Goal: Task Accomplishment & Management: Use online tool/utility

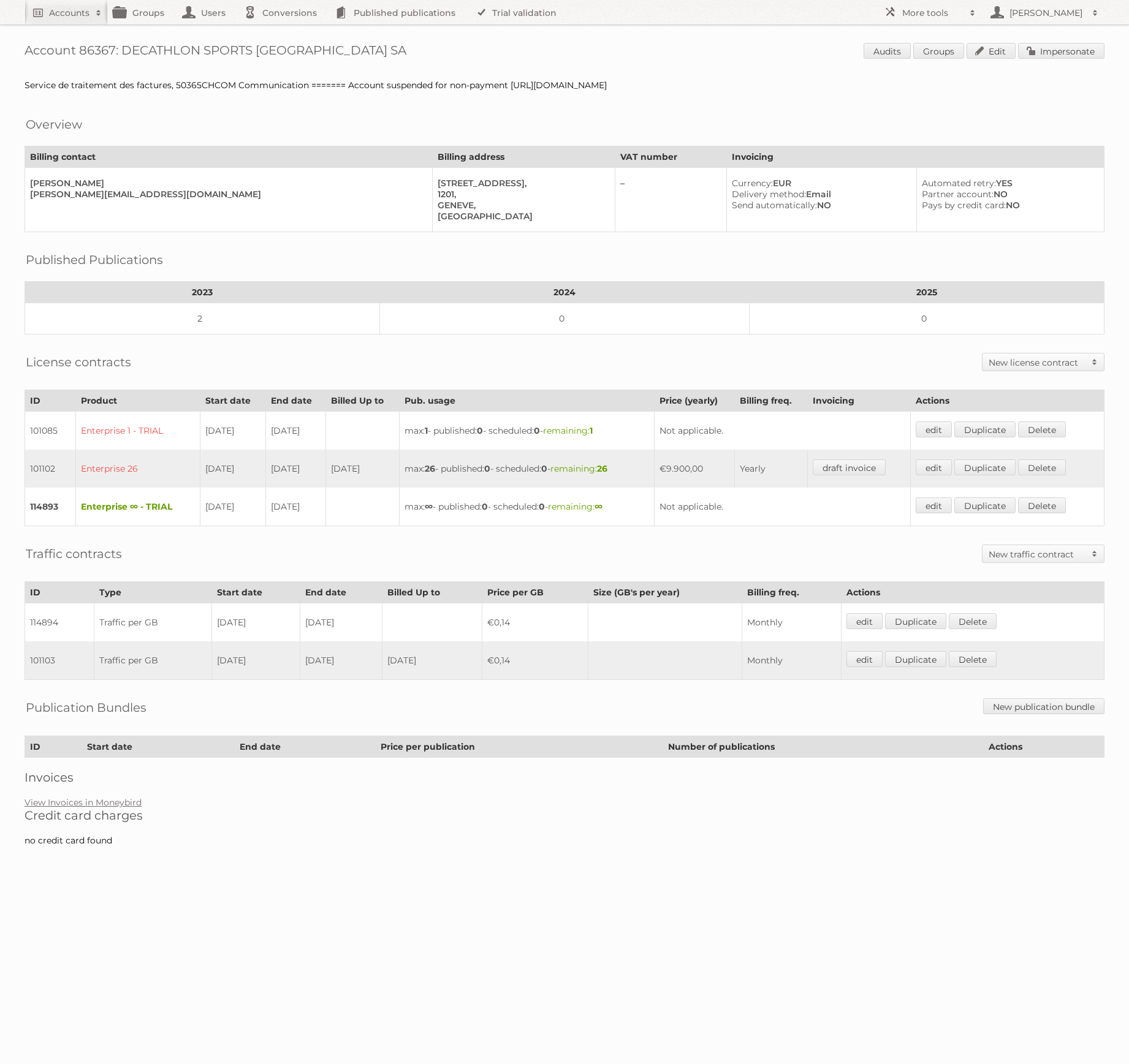
click at [91, 52] on h1 "Account 86367: DECATHLON SPORTS [GEOGRAPHIC_DATA] SA Audits Groups Edit Imperso…" at bounding box center [564, 52] width 1079 height 18
click at [91, 52] on h1 "Account 86367: DECATHLON SPORTS SWITZERLAND SA Audits Groups Edit Impersonate" at bounding box center [564, 52] width 1079 height 18
copy h1 "86367"
click at [977, 16] on span at bounding box center [973, 12] width 18 height 12
click at [929, 165] on link "Beta Features" at bounding box center [939, 163] width 121 height 18
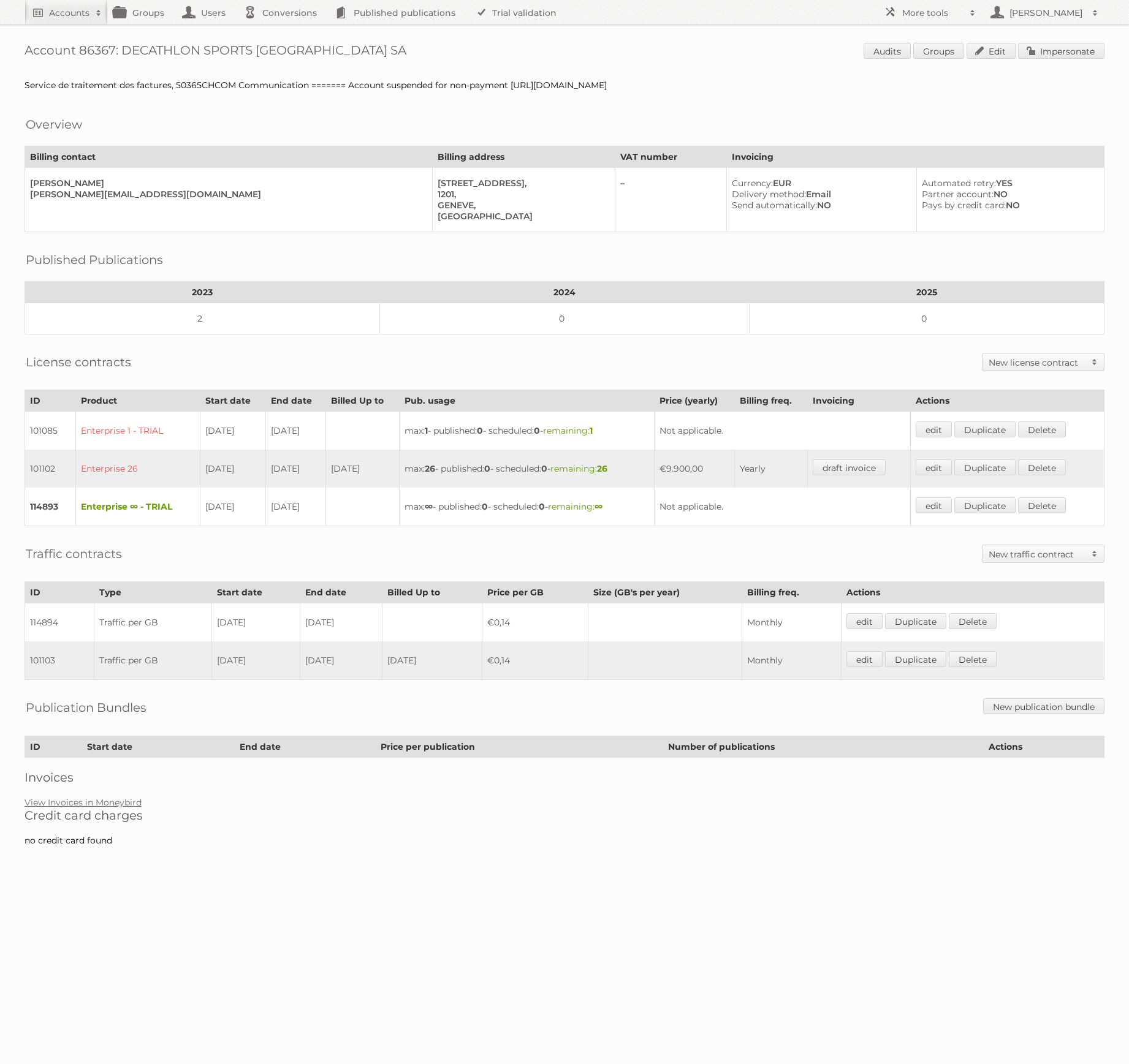
click at [91, 42] on div "Account 86367: DECATHLON SPORTS SWITZERLAND SA Audits Groups Edit Impersonate S…" at bounding box center [564, 429] width 1129 height 858
click at [95, 48] on h1 "Account 86367: DECATHLON SPORTS [GEOGRAPHIC_DATA] SA Audits Groups Edit Imperso…" at bounding box center [564, 52] width 1079 height 18
copy h1 "86367"
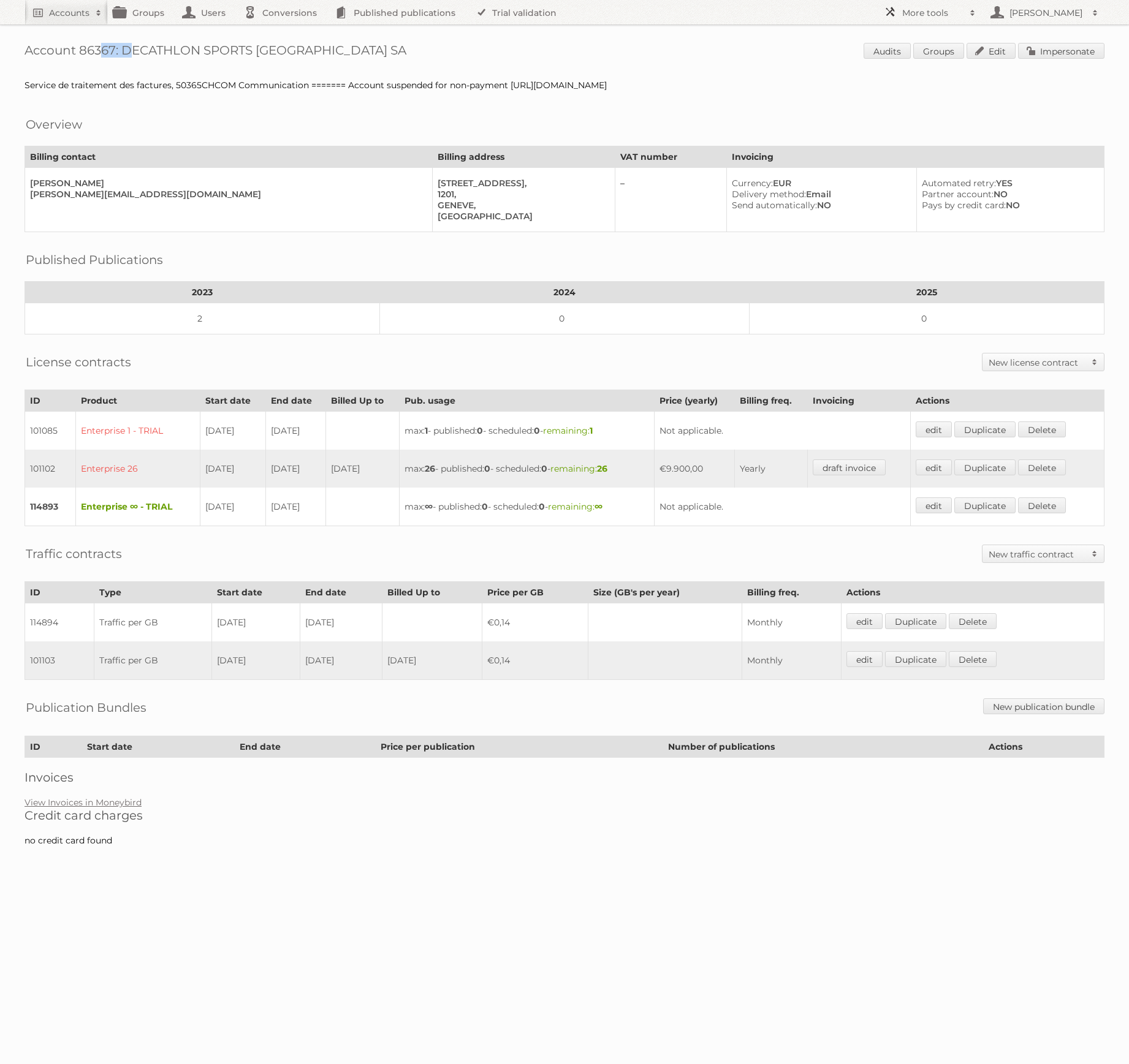
click at [965, 14] on span at bounding box center [973, 12] width 18 height 12
click at [927, 153] on link "Plan Cancellations" at bounding box center [939, 145] width 121 height 18
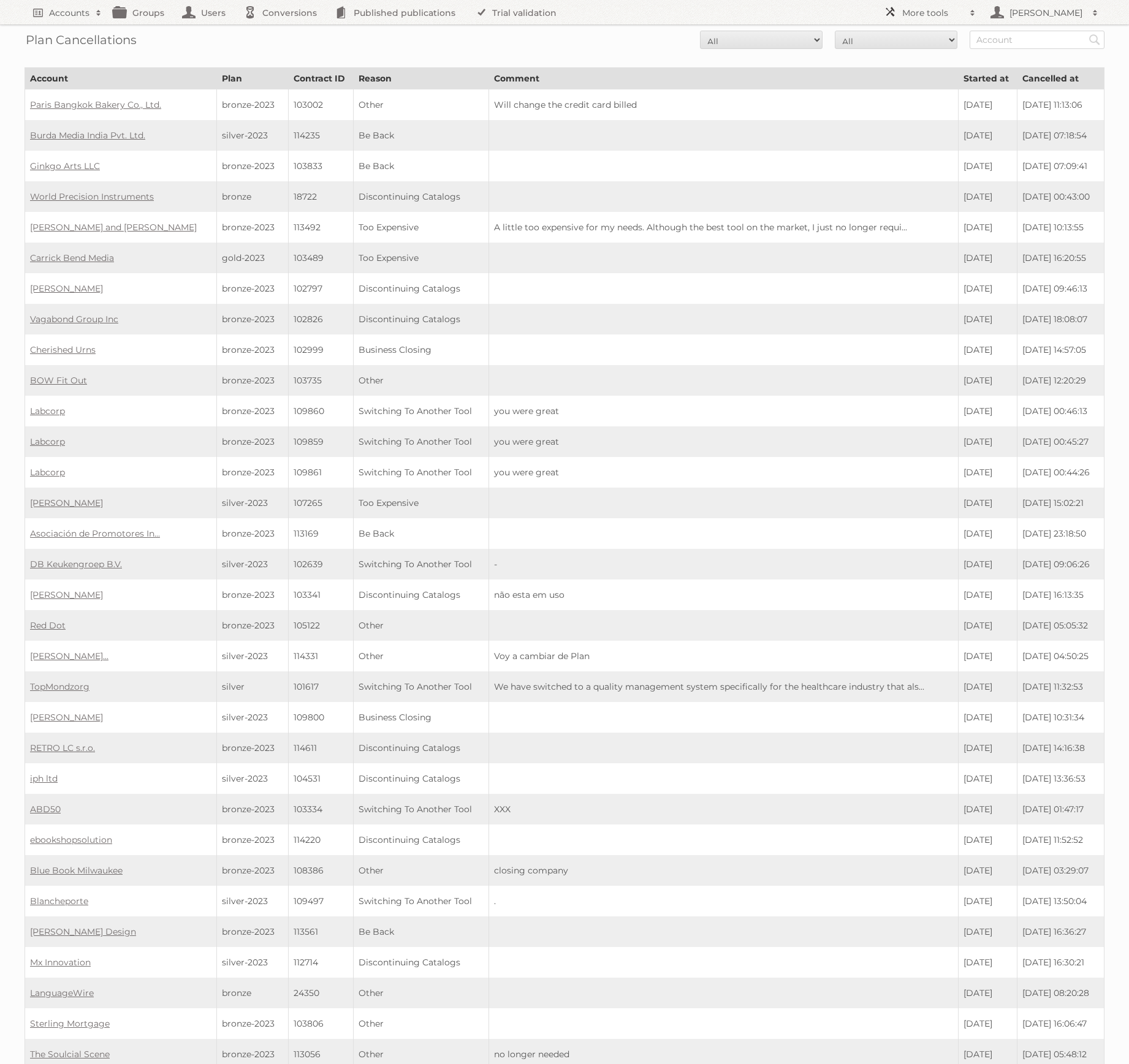
drag, startPoint x: 971, startPoint y: 9, endPoint x: 965, endPoint y: 29, distance: 20.9
click at [971, 9] on span at bounding box center [973, 12] width 18 height 12
drag, startPoint x: 918, startPoint y: 164, endPoint x: 895, endPoint y: 158, distance: 23.8
click at [918, 164] on link "Beta Features" at bounding box center [939, 163] width 121 height 18
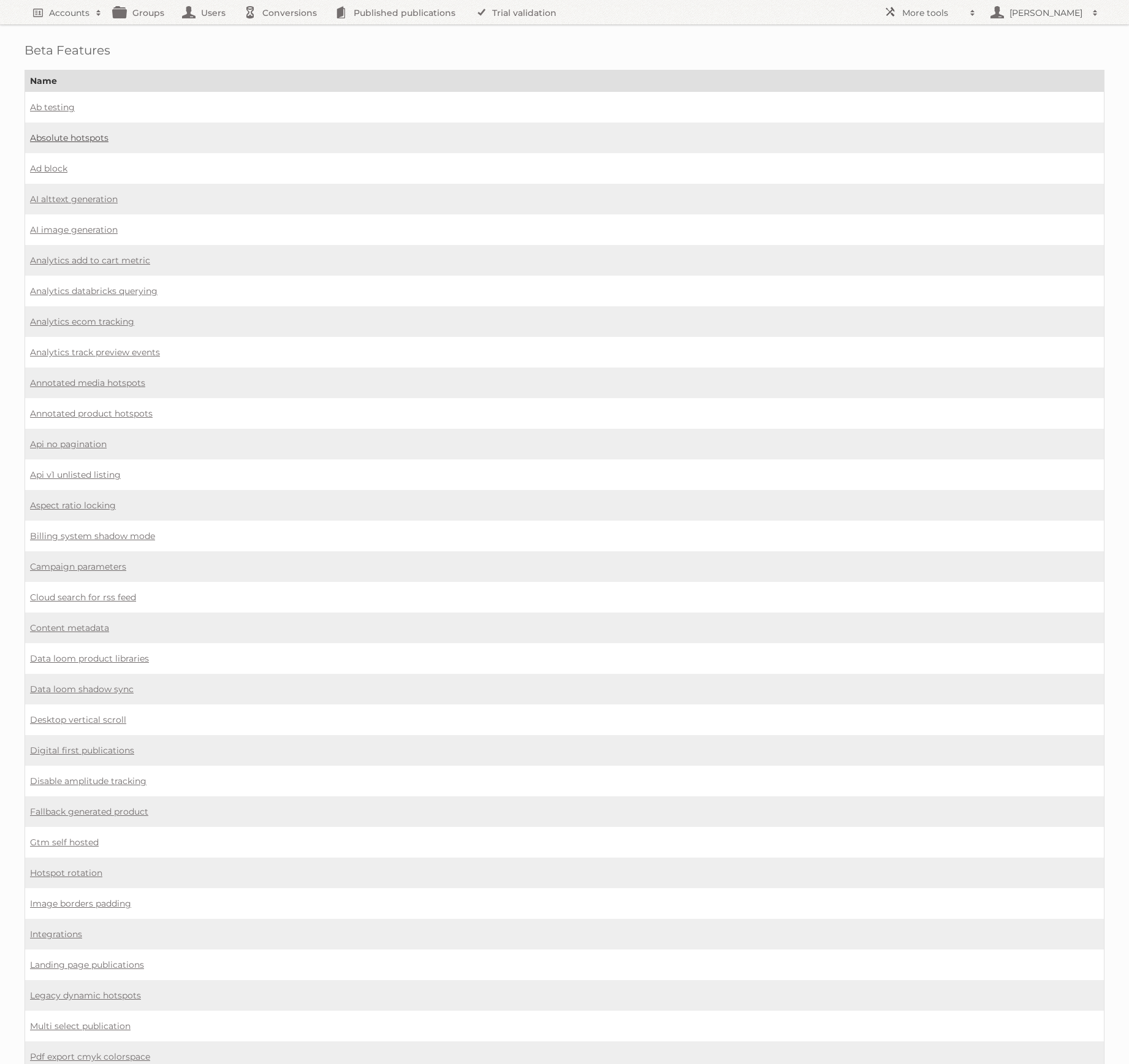
click at [73, 137] on link "Absolute hotspots" at bounding box center [69, 137] width 78 height 11
click at [95, 500] on link "Aspect ratio locking" at bounding box center [73, 505] width 86 height 11
click at [108, 745] on link "Digital first publications" at bounding box center [82, 750] width 104 height 11
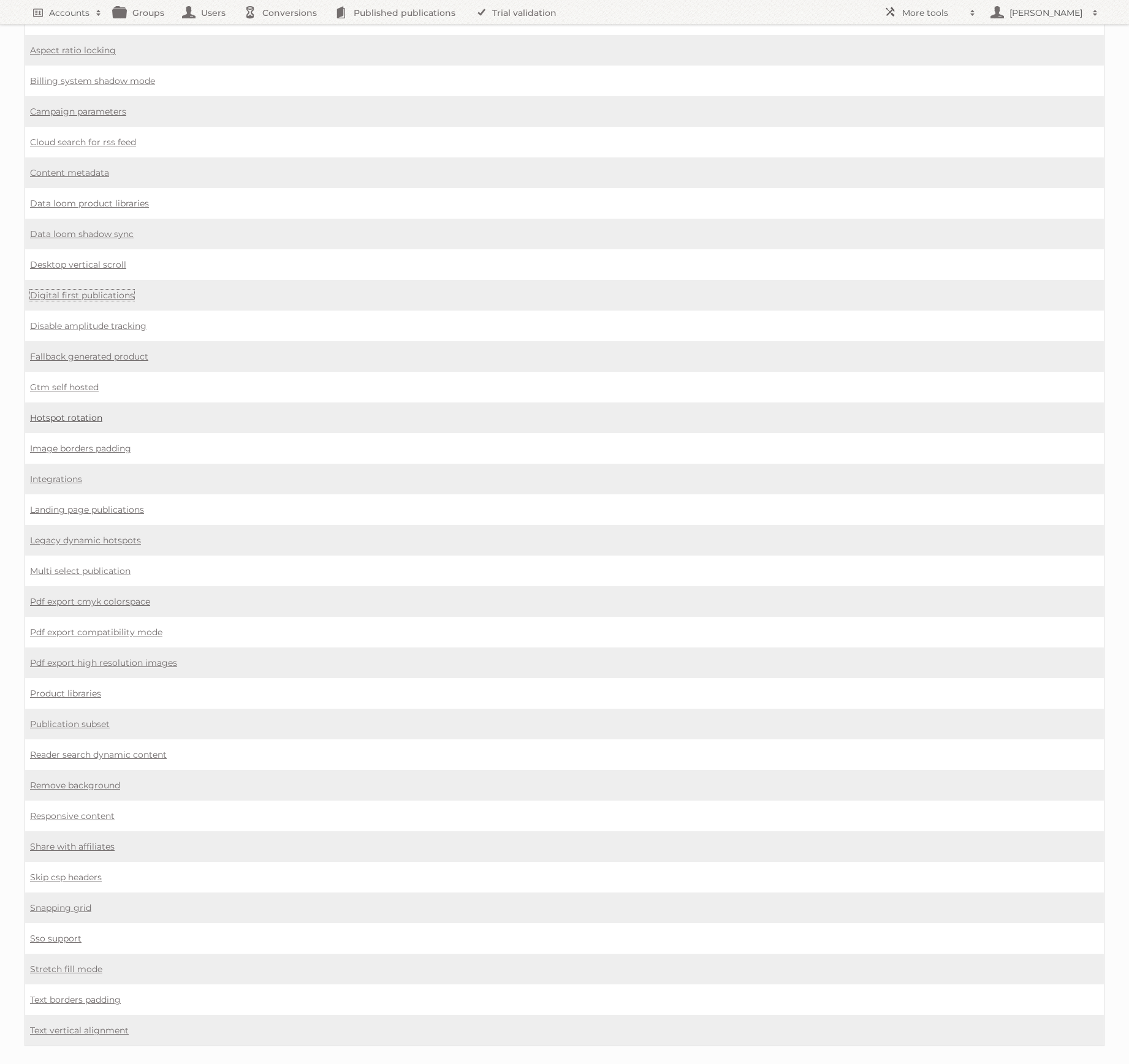
scroll to position [456, 0]
click at [59, 411] on link "Hotspot rotation" at bounding box center [66, 416] width 72 height 11
click at [86, 442] on link "Image borders padding" at bounding box center [80, 447] width 101 height 11
click at [91, 777] on link "Remove background" at bounding box center [75, 783] width 90 height 11
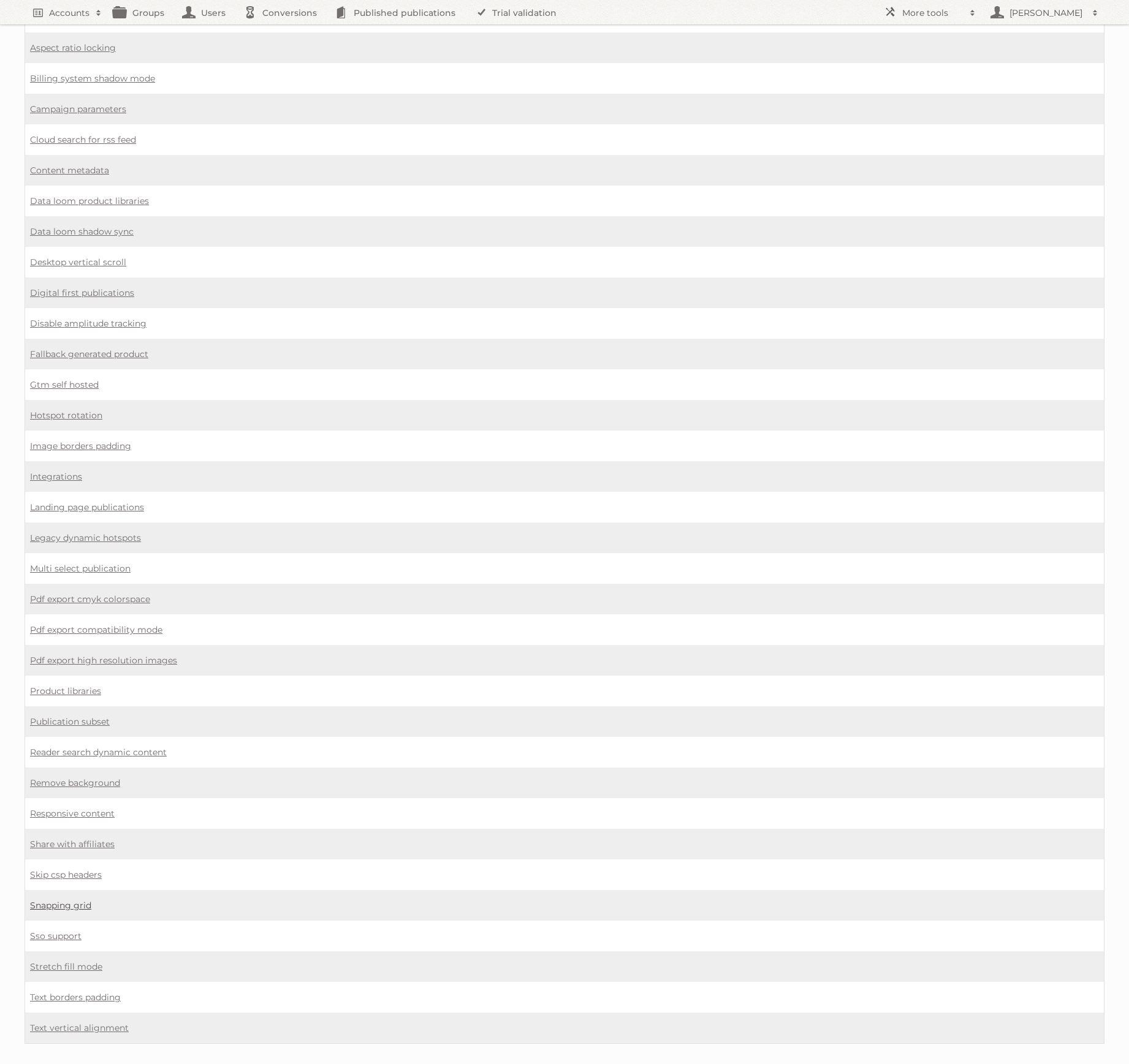
click at [73, 900] on link "Snapping grid" at bounding box center [61, 905] width 61 height 11
click at [79, 961] on link "Stretch fill mode" at bounding box center [66, 966] width 72 height 11
click at [69, 992] on link "Text borders padding" at bounding box center [75, 997] width 91 height 11
click at [86, 1022] on link "Text vertical alignment" at bounding box center [79, 1028] width 98 height 11
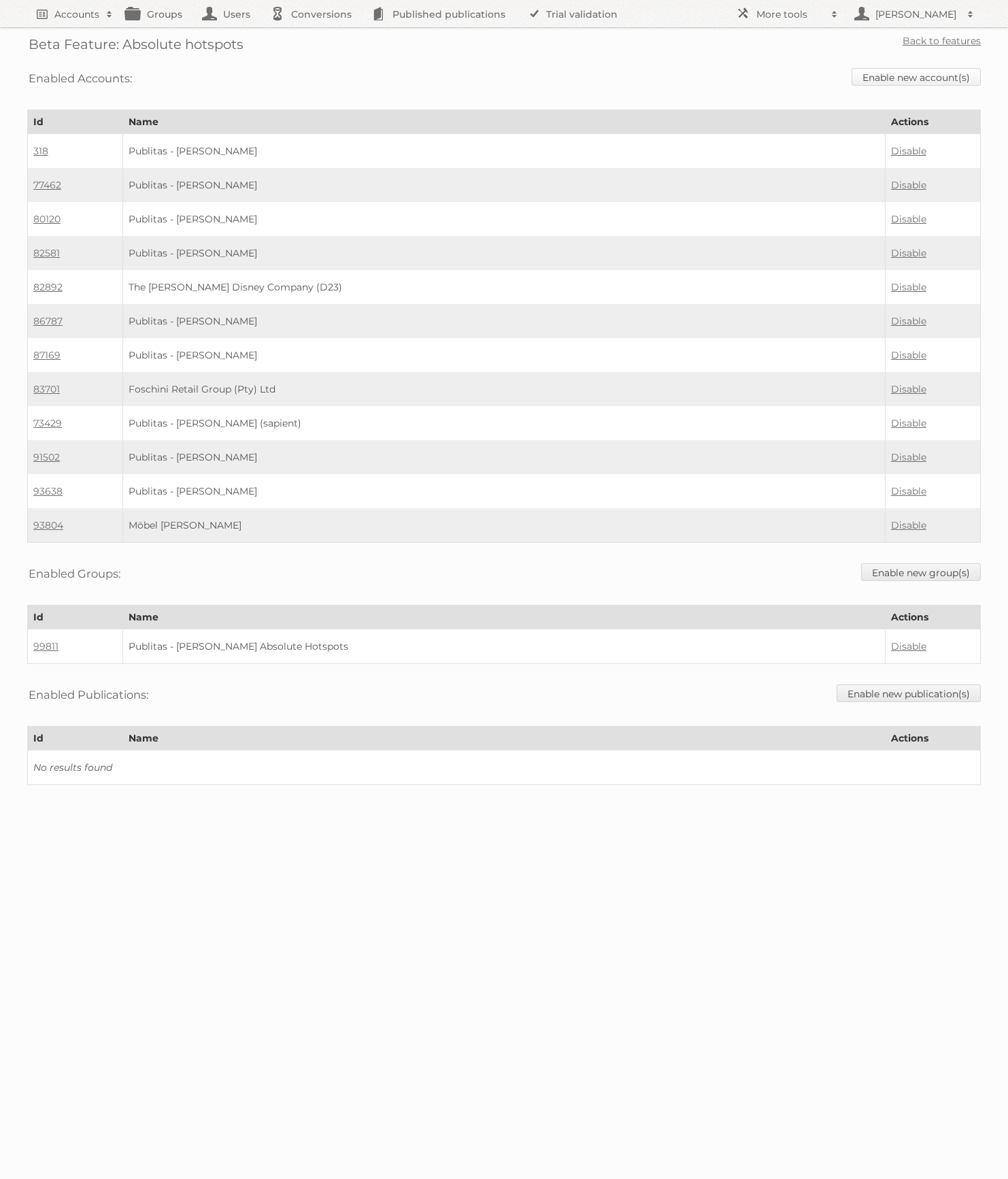
click at [902, 77] on link "Enable new account(s)" at bounding box center [916, 77] width 130 height 17
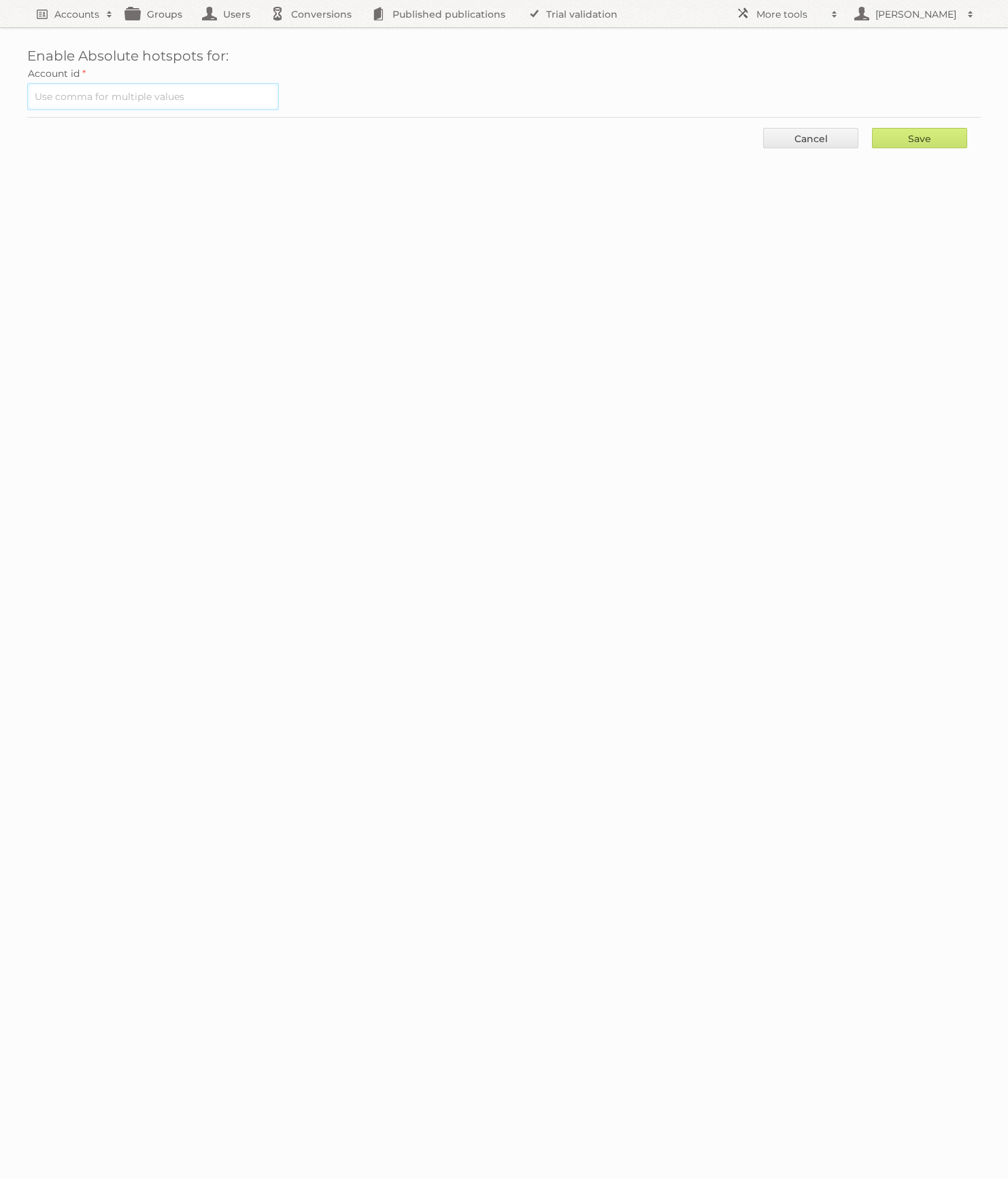
click at [185, 101] on input "text" at bounding box center [153, 97] width 252 height 28
paste input "86367"
type input "86367"
drag, startPoint x: 940, startPoint y: 138, endPoint x: 771, endPoint y: 141, distance: 169.0
click at [939, 138] on input "Save" at bounding box center [920, 138] width 96 height 20
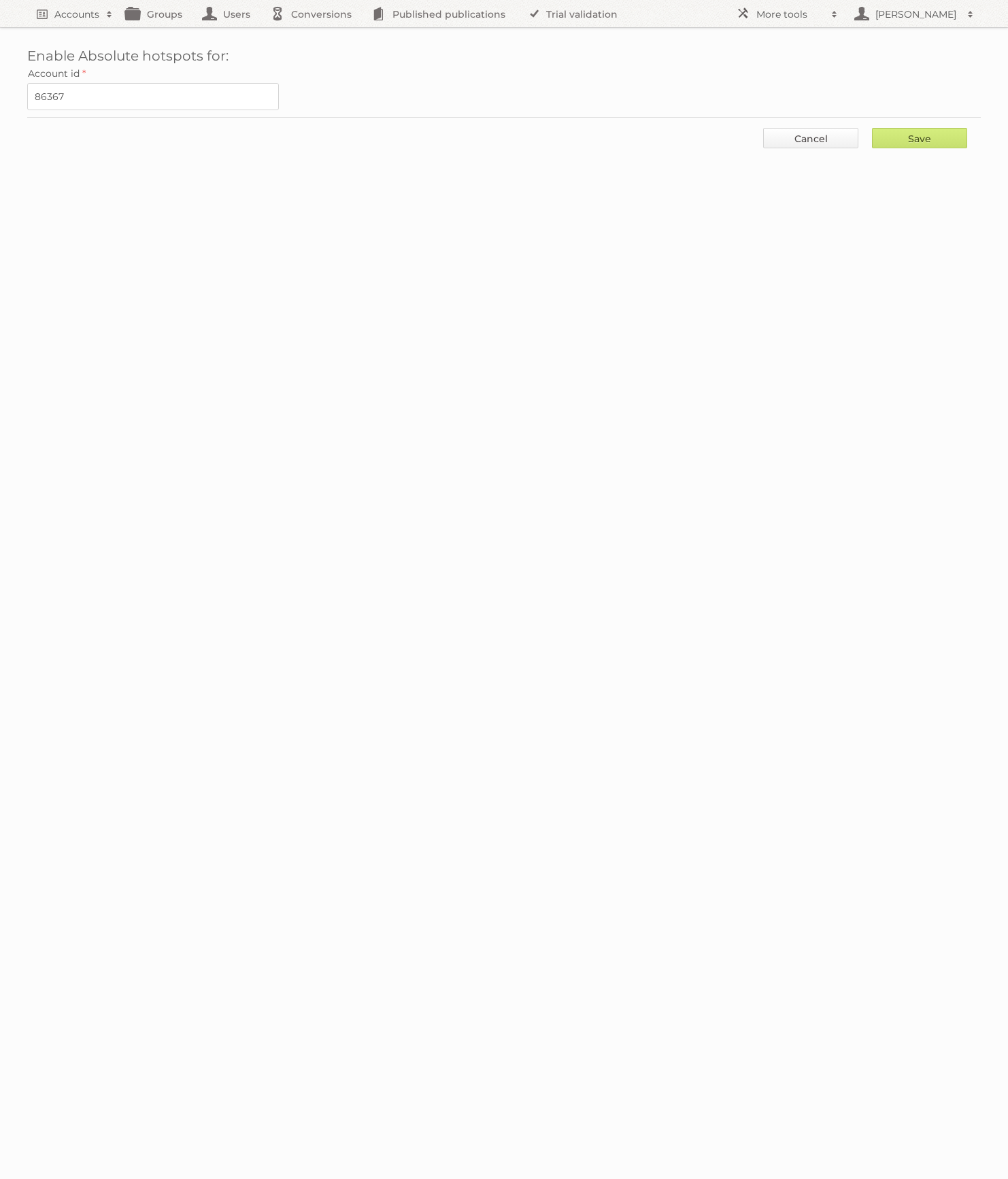
type input "..."
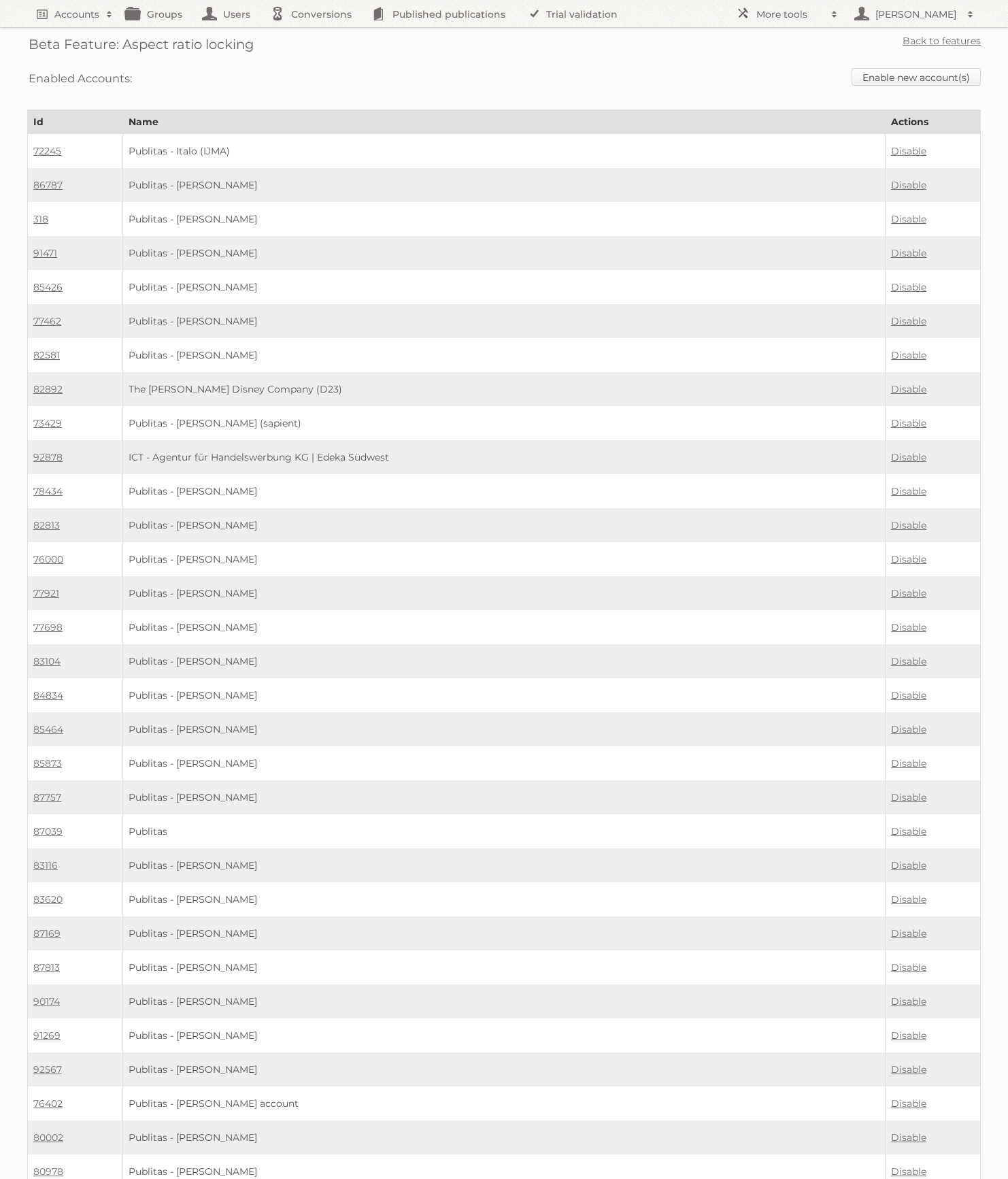
drag, startPoint x: 946, startPoint y: 83, endPoint x: 852, endPoint y: 84, distance: 94.0
click at [946, 83] on link "Enable new account(s)" at bounding box center [916, 77] width 130 height 17
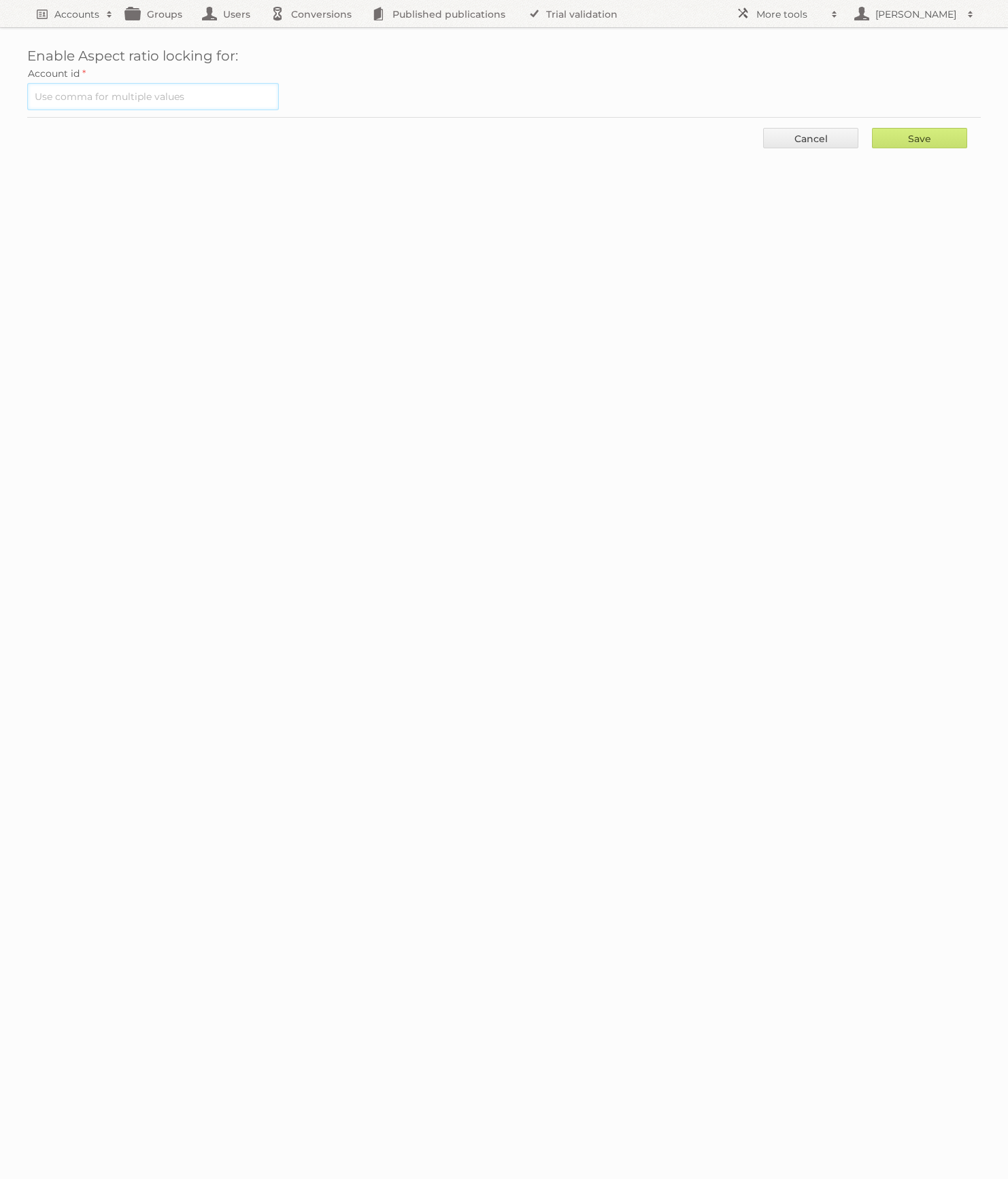
click at [123, 93] on input "text" at bounding box center [153, 97] width 252 height 28
paste input "86367"
type input "86367"
click at [919, 136] on input "Save" at bounding box center [920, 138] width 96 height 20
type input "..."
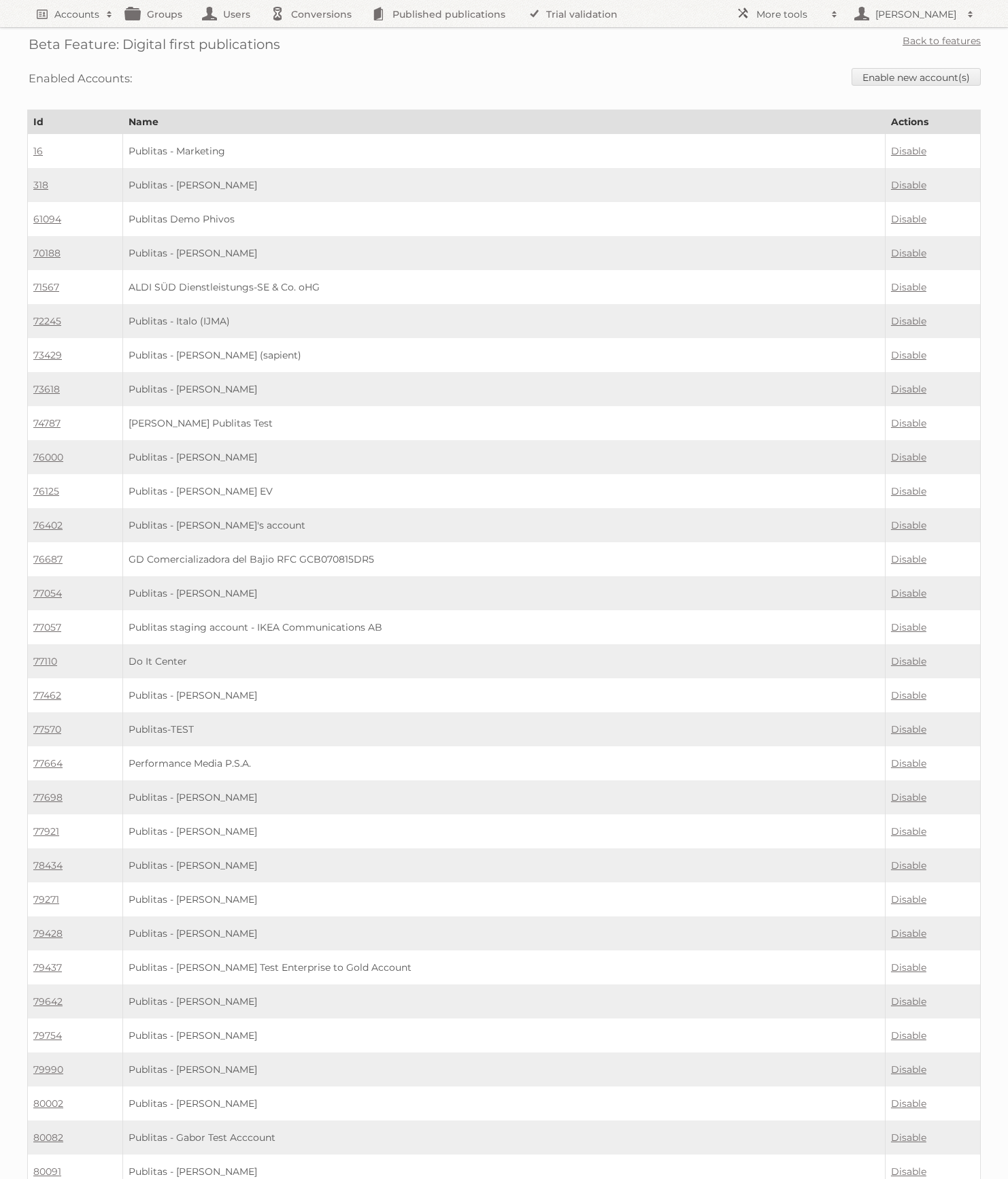
click at [906, 67] on div "Enabled Accounts: Enable new account(s)" at bounding box center [504, 79] width 954 height 35
drag, startPoint x: 885, startPoint y: 75, endPoint x: 765, endPoint y: 75, distance: 120.0
click at [885, 75] on link "Enable new account(s)" at bounding box center [916, 77] width 130 height 17
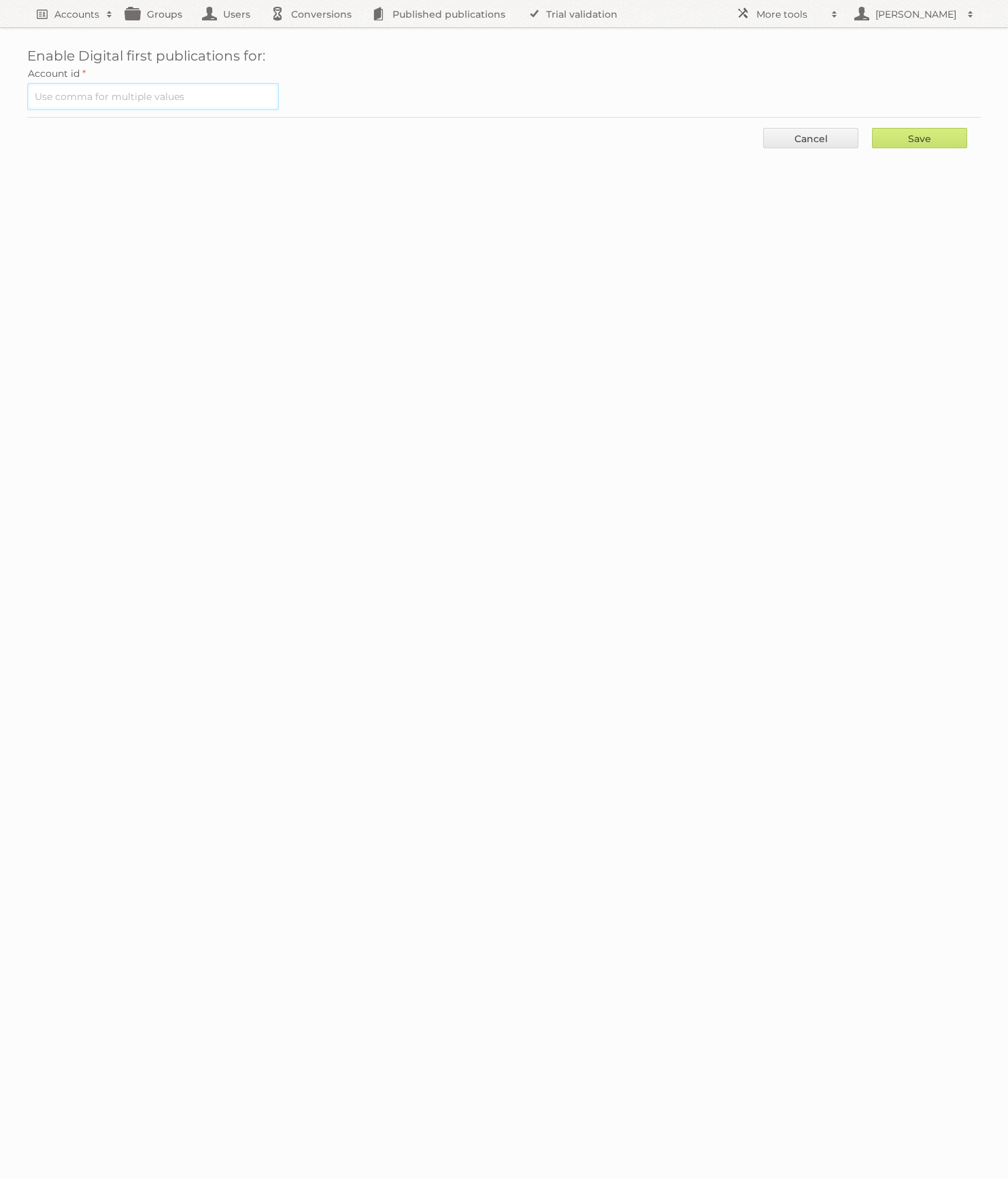
click at [176, 92] on input "text" at bounding box center [153, 97] width 252 height 28
paste input "86367"
type input "86367"
click at [935, 129] on input "Save" at bounding box center [920, 138] width 96 height 20
type input "..."
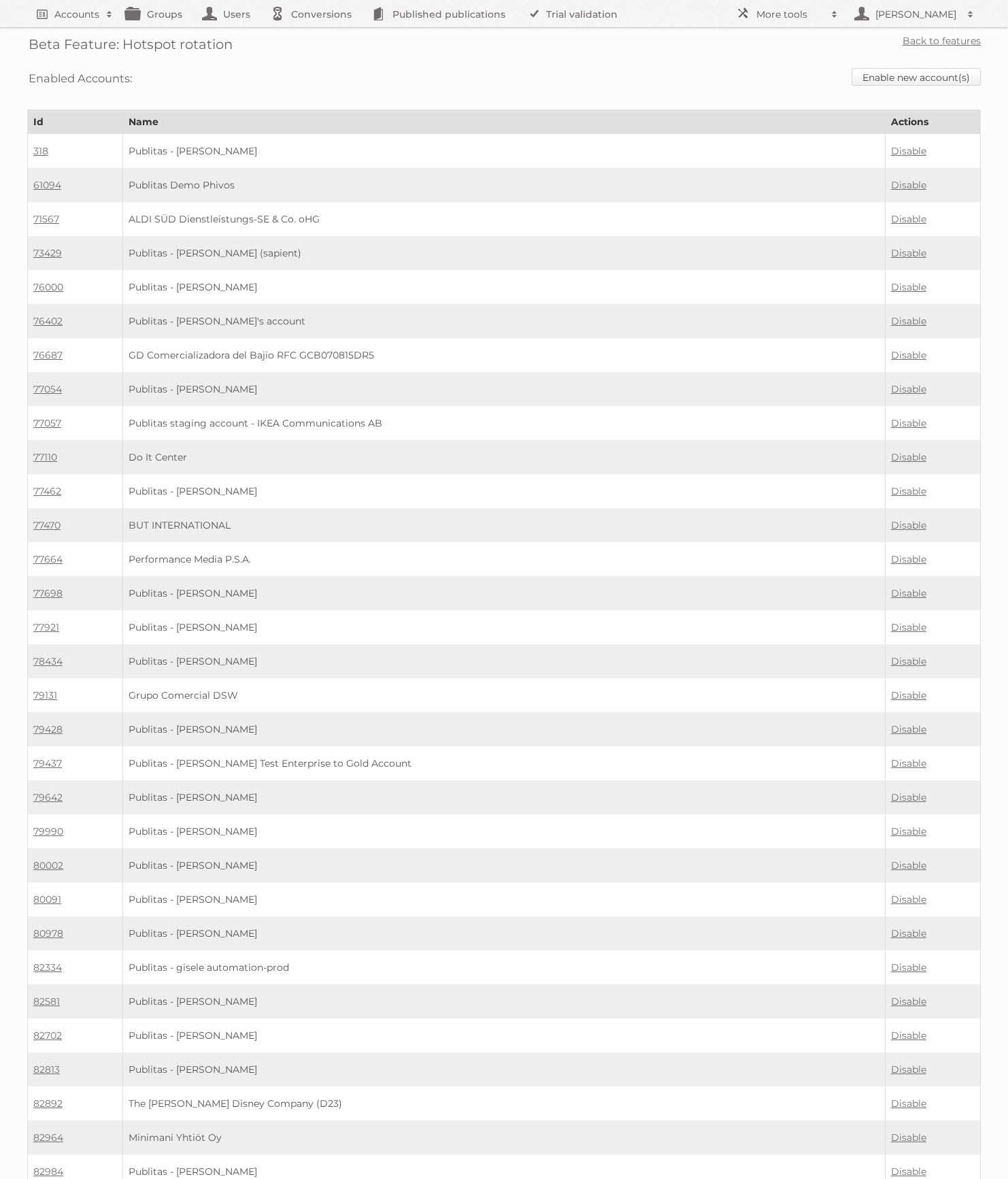
click at [943, 74] on link "Enable new account(s)" at bounding box center [916, 77] width 130 height 17
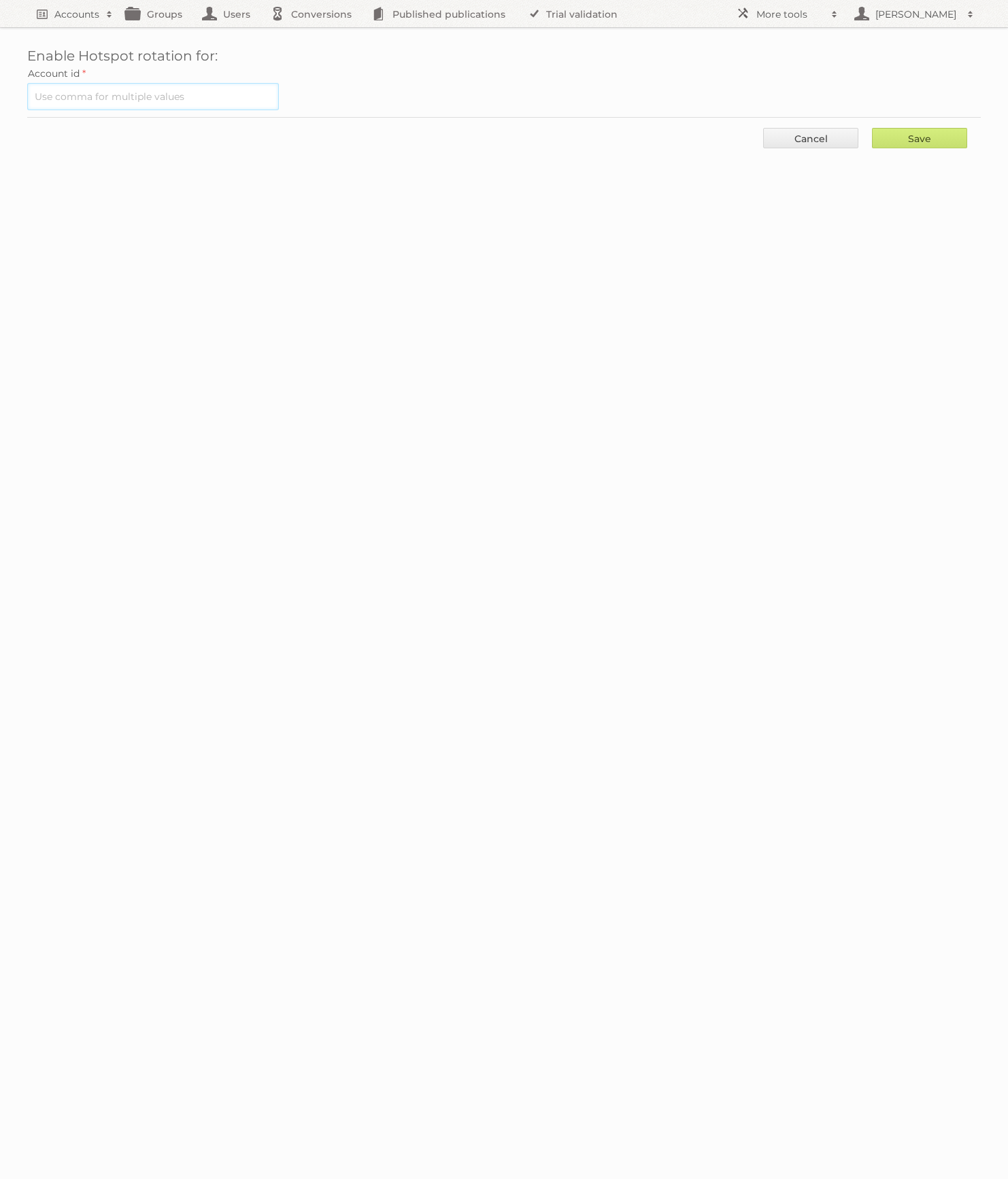
click at [236, 108] on input "text" at bounding box center [153, 97] width 252 height 28
paste input "86367"
type input "86367"
click at [913, 134] on input "Save" at bounding box center [920, 138] width 96 height 20
type input "..."
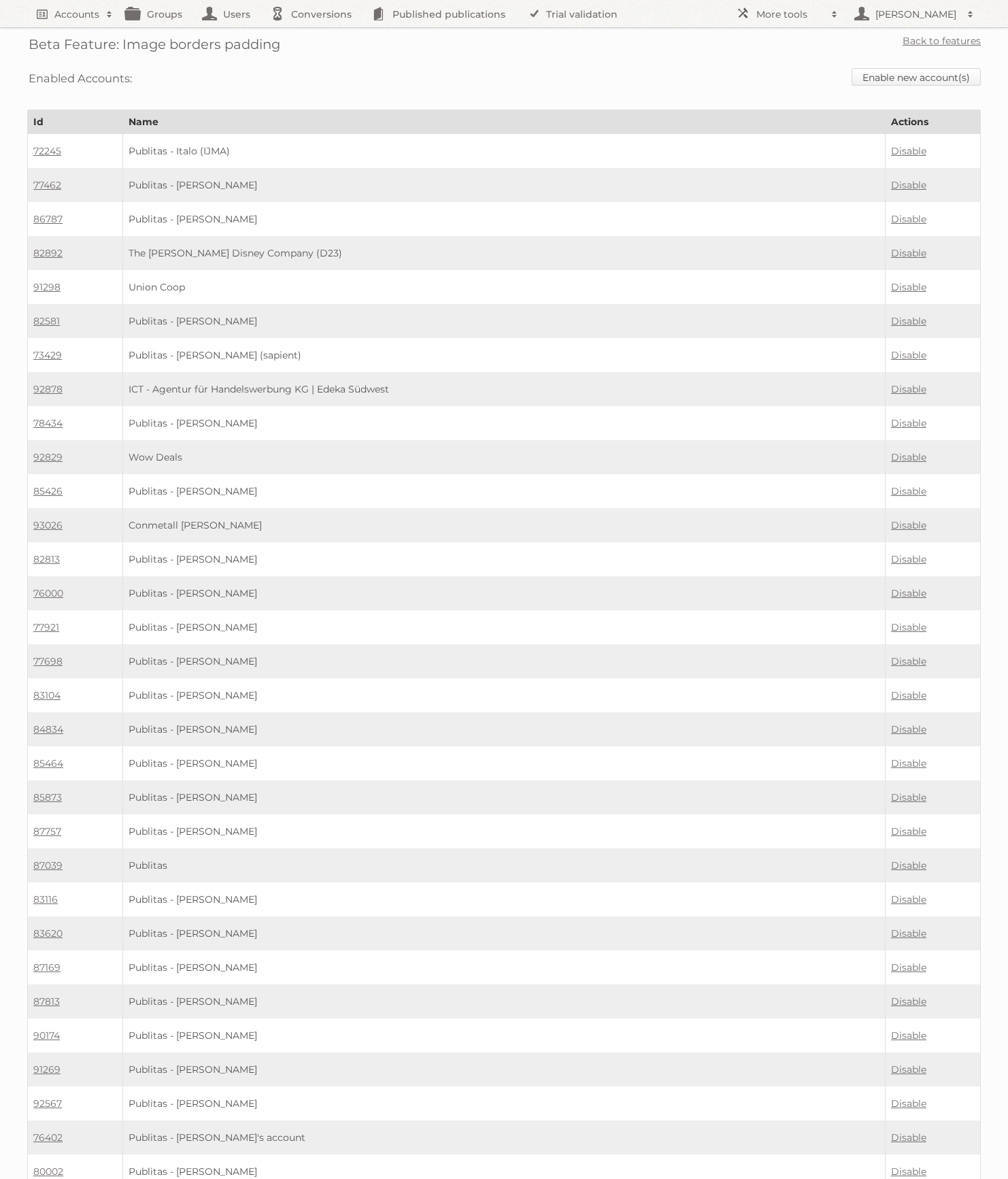
click at [878, 83] on div "Enabled Accounts: Enable new account(s)" at bounding box center [504, 79] width 954 height 35
click at [879, 80] on link "Enable new account(s)" at bounding box center [916, 77] width 130 height 17
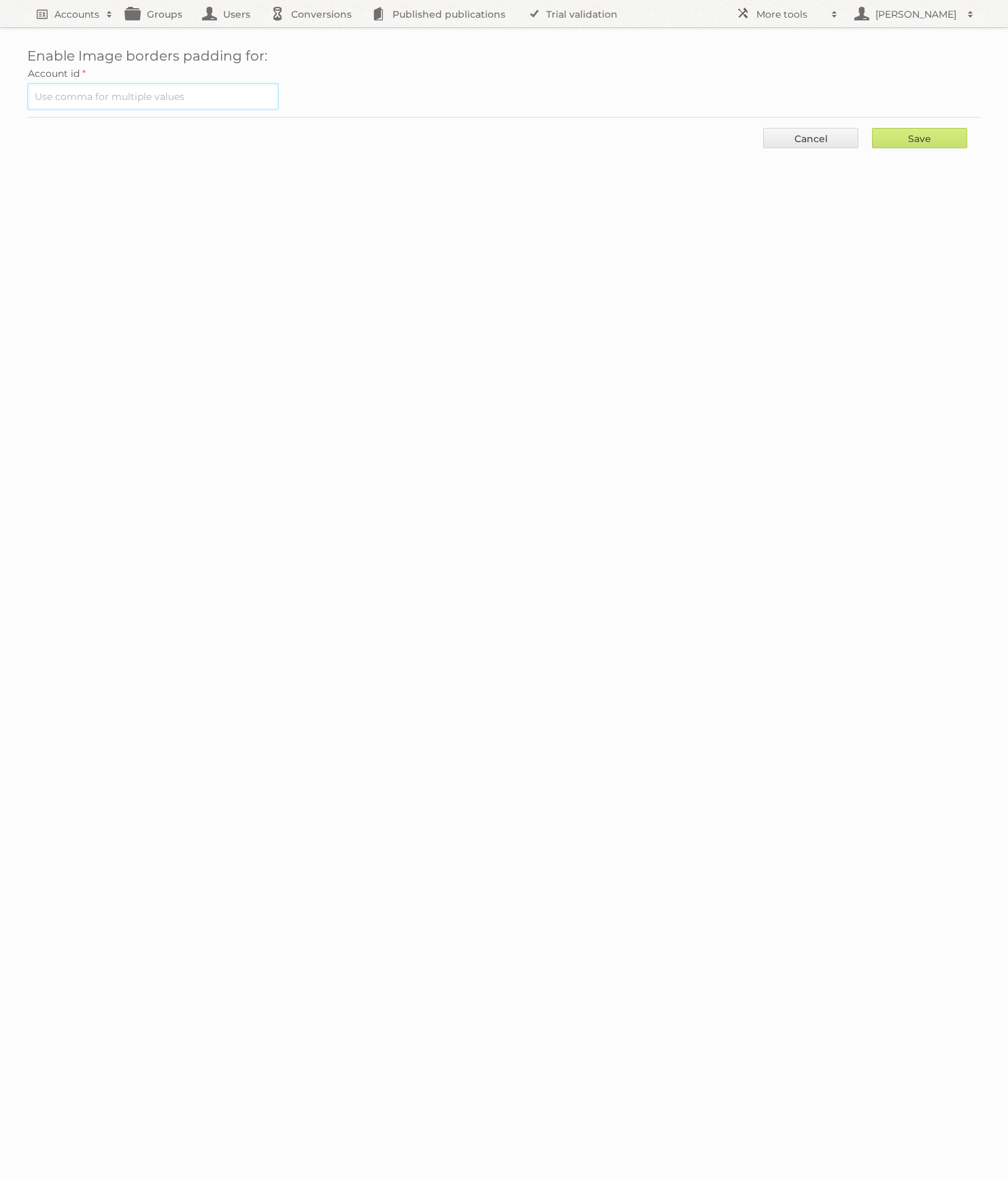
click at [205, 98] on input "text" at bounding box center [153, 97] width 252 height 28
paste input "86367"
type input "86367"
click at [929, 131] on input "Save" at bounding box center [920, 138] width 96 height 20
type input "..."
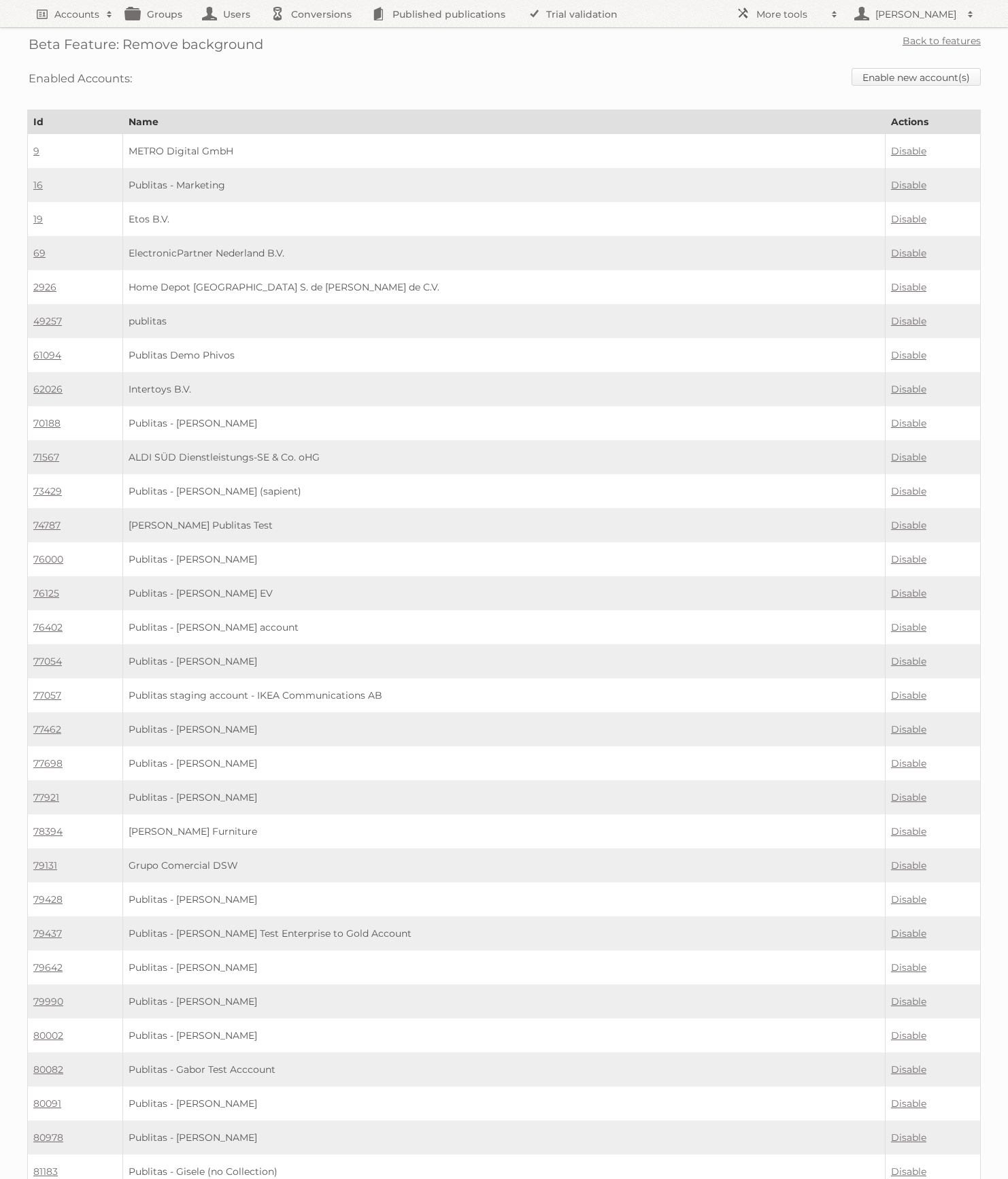
click at [910, 75] on link "Enable new account(s)" at bounding box center [916, 77] width 130 height 17
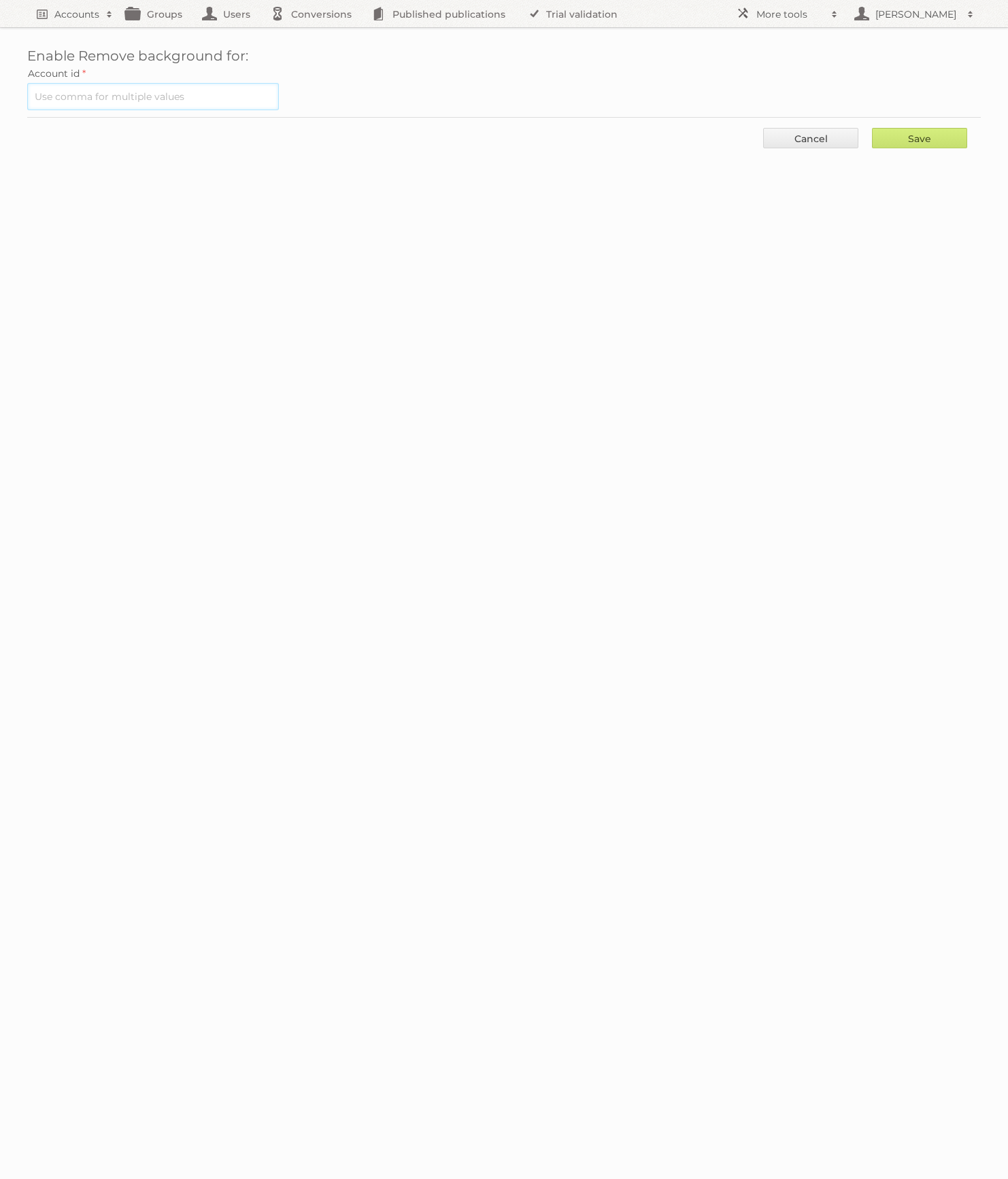
drag, startPoint x: 226, startPoint y: 98, endPoint x: 368, endPoint y: 105, distance: 142.2
click at [226, 98] on input "text" at bounding box center [153, 97] width 252 height 28
paste input "86367"
type input "86367"
click at [909, 141] on input "Save" at bounding box center [920, 138] width 96 height 20
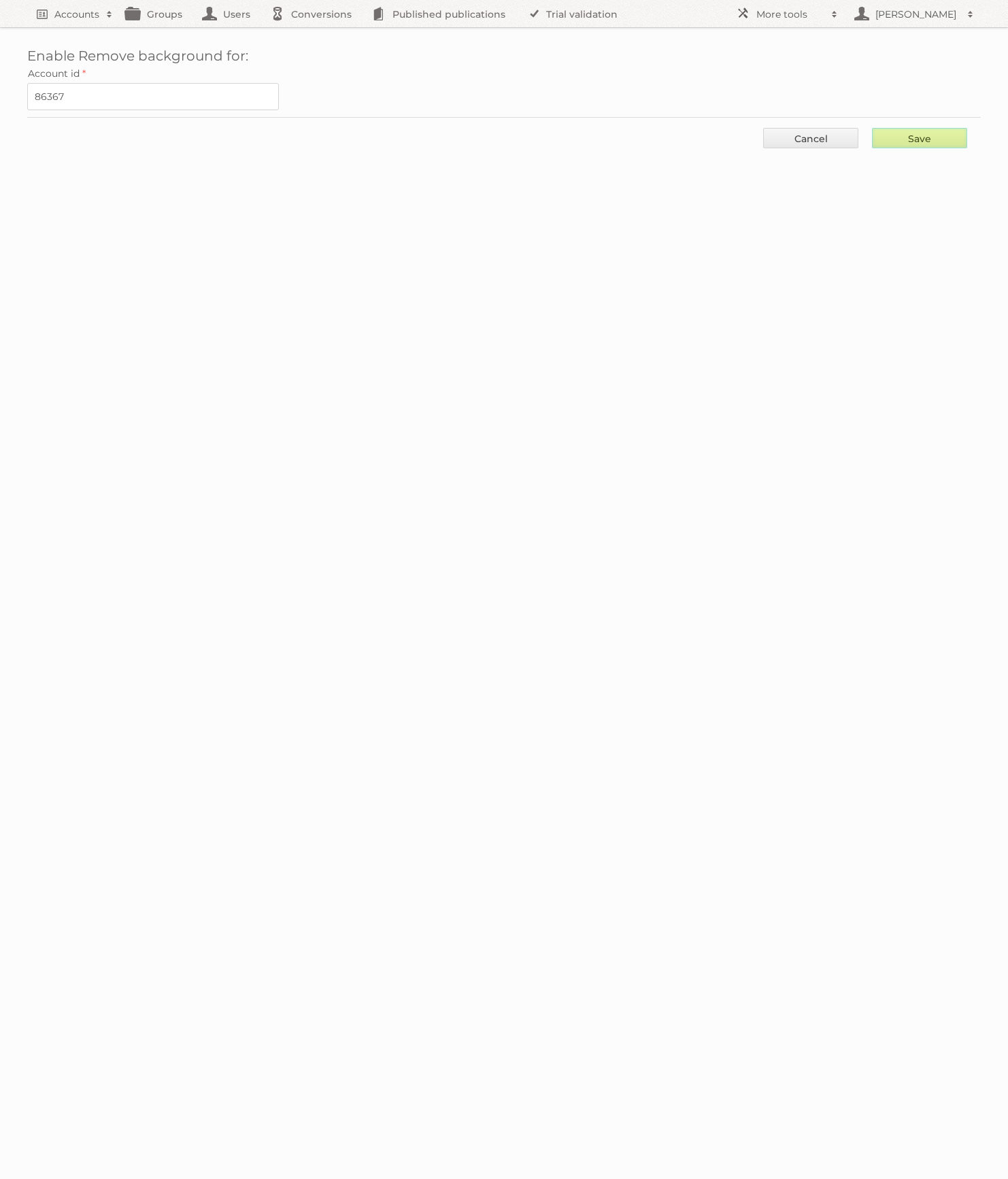
type input "..."
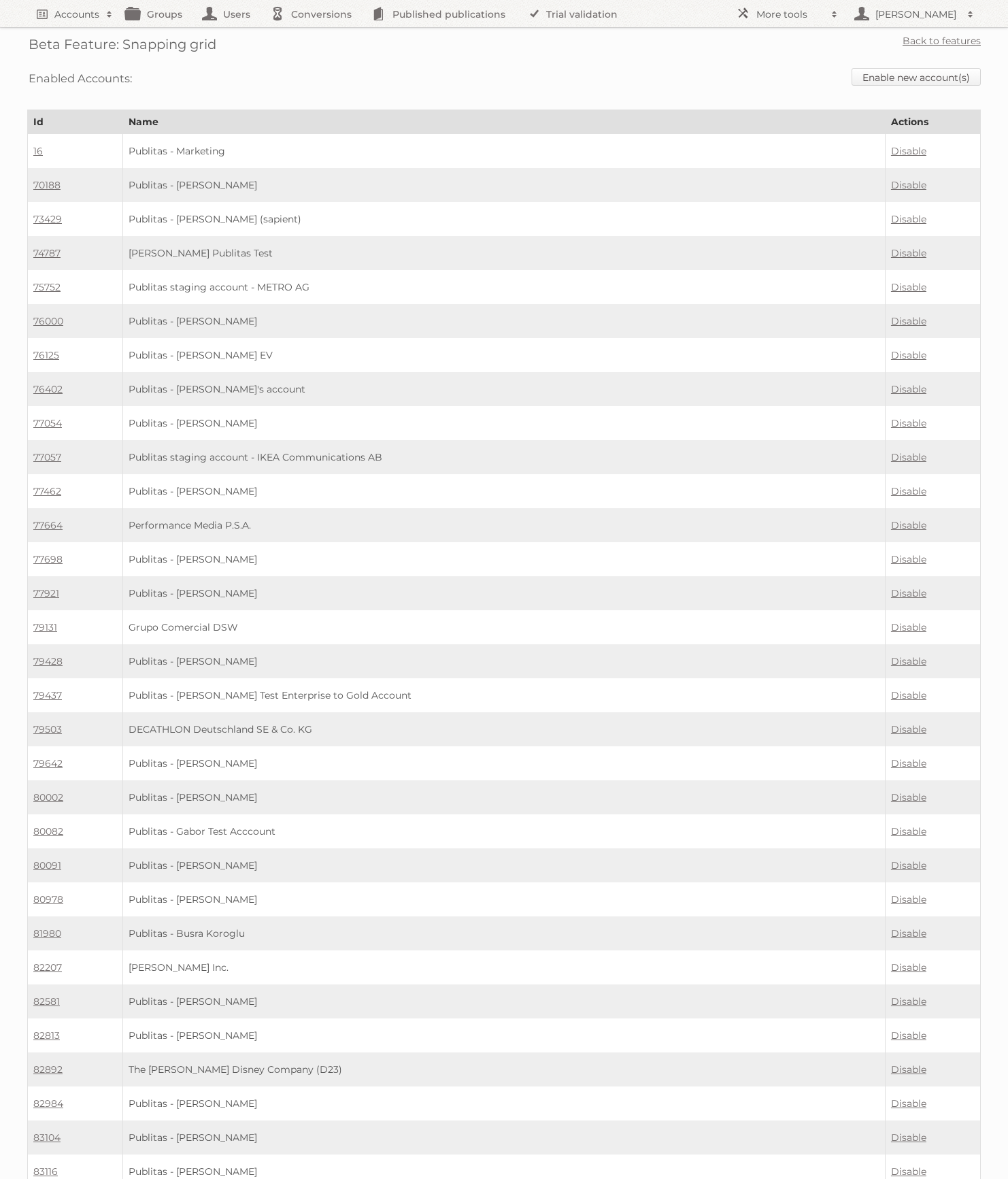
click at [881, 83] on link "Enable new account(s)" at bounding box center [916, 77] width 130 height 17
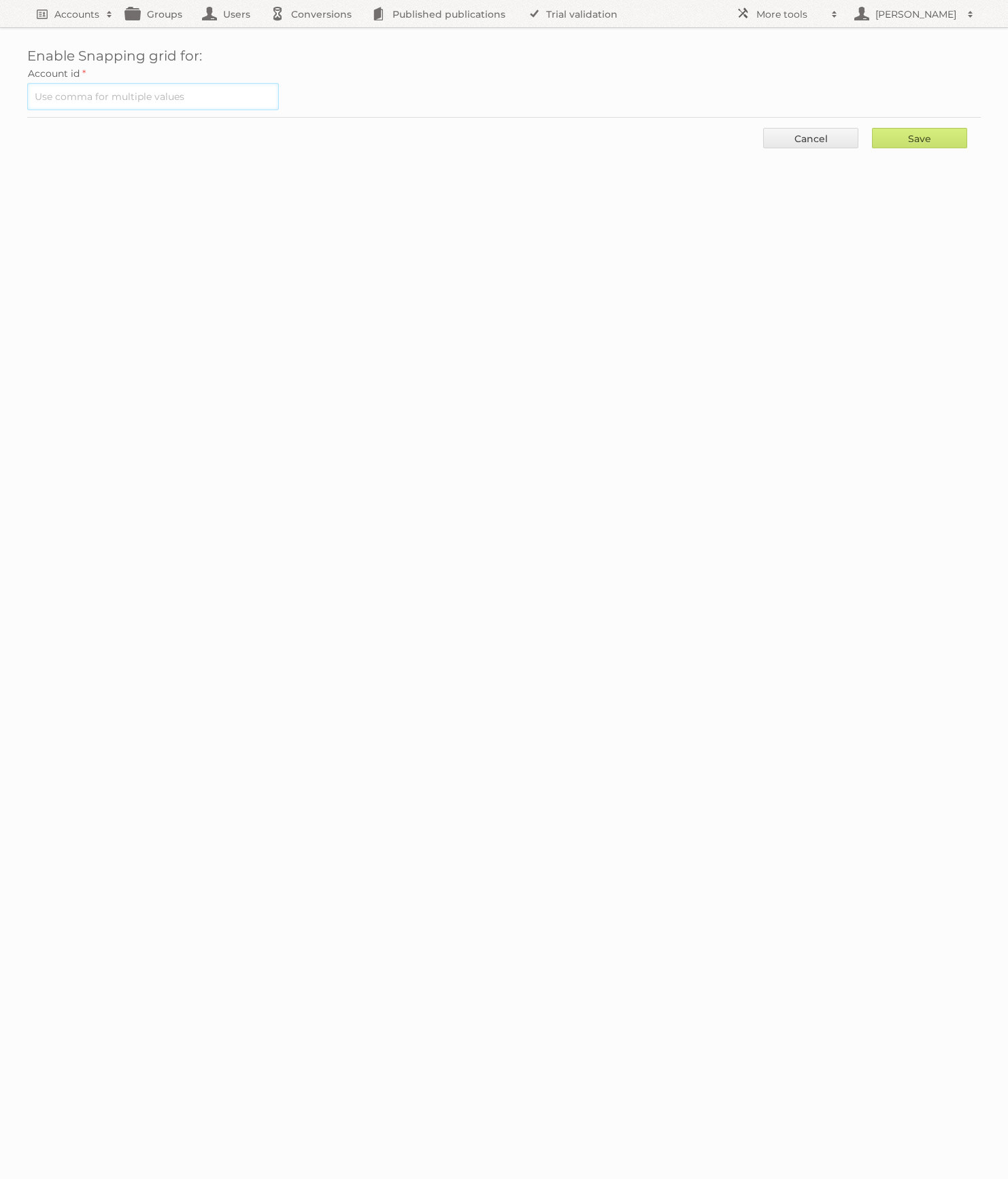
drag, startPoint x: 73, startPoint y: 85, endPoint x: 80, endPoint y: 85, distance: 7.0
click at [73, 85] on input "text" at bounding box center [153, 97] width 252 height 28
paste input "86367"
type input "86367"
click at [948, 136] on input "Save" at bounding box center [920, 138] width 96 height 20
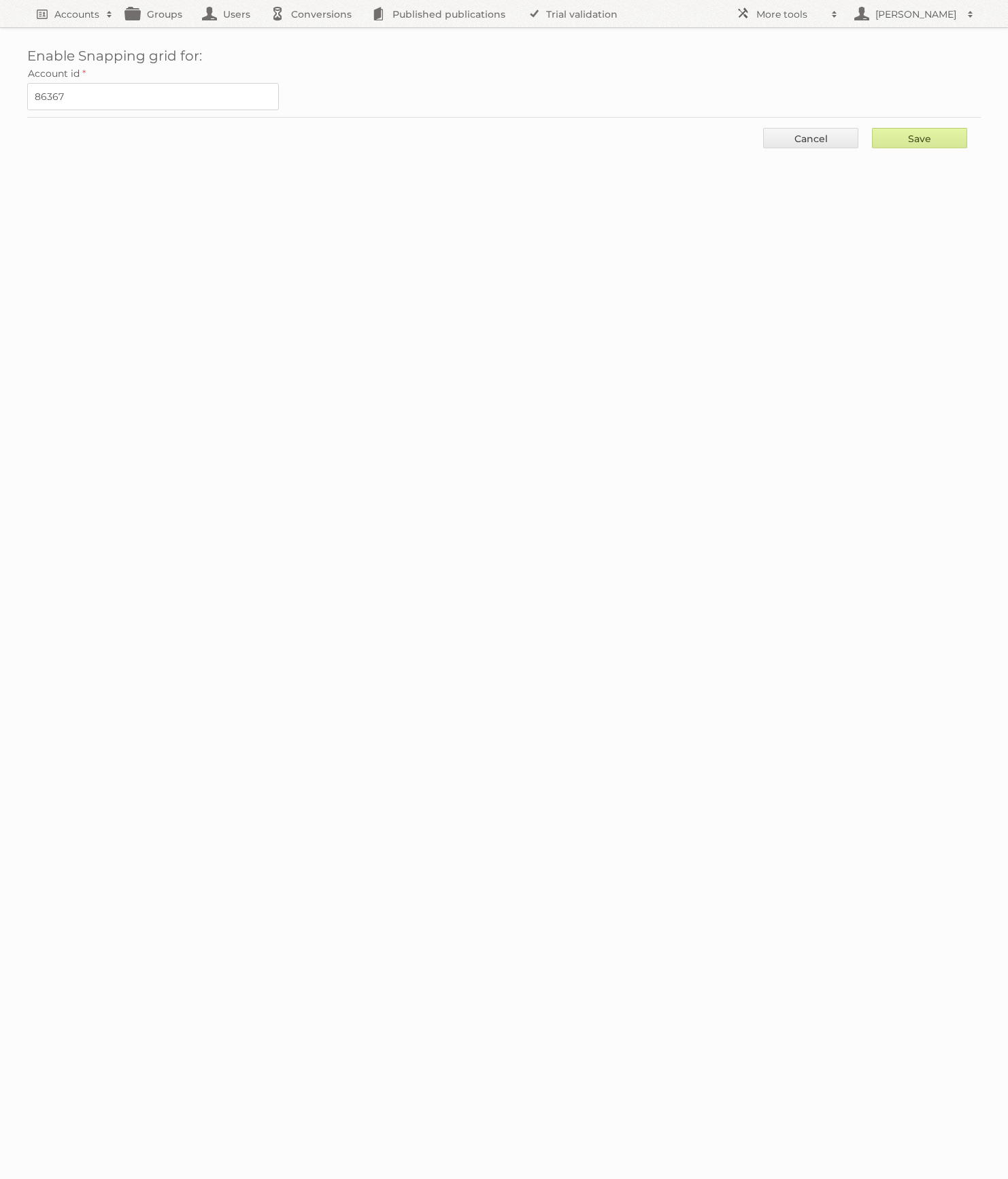
type input "..."
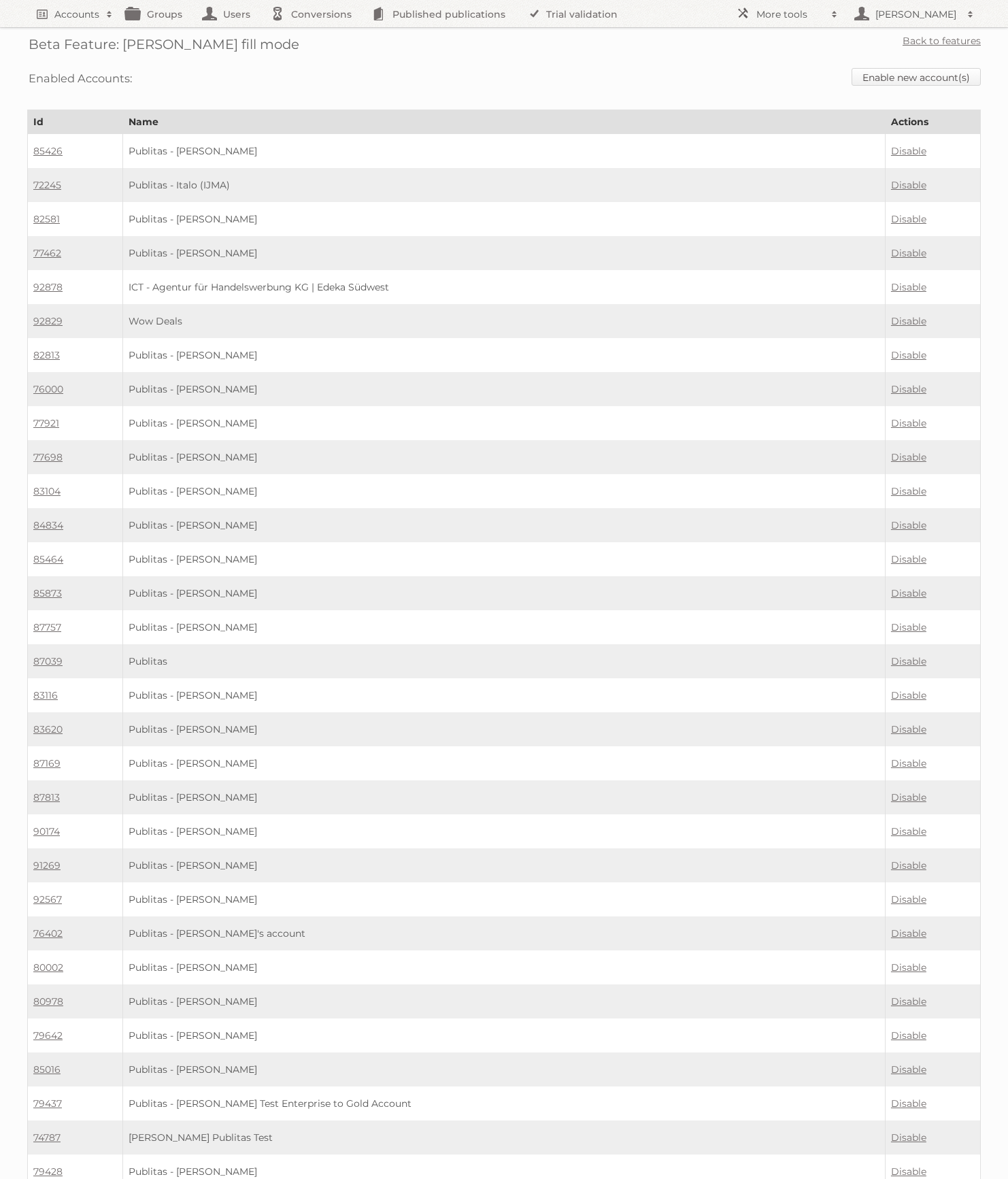
click at [920, 72] on link "Enable new account(s)" at bounding box center [916, 77] width 130 height 17
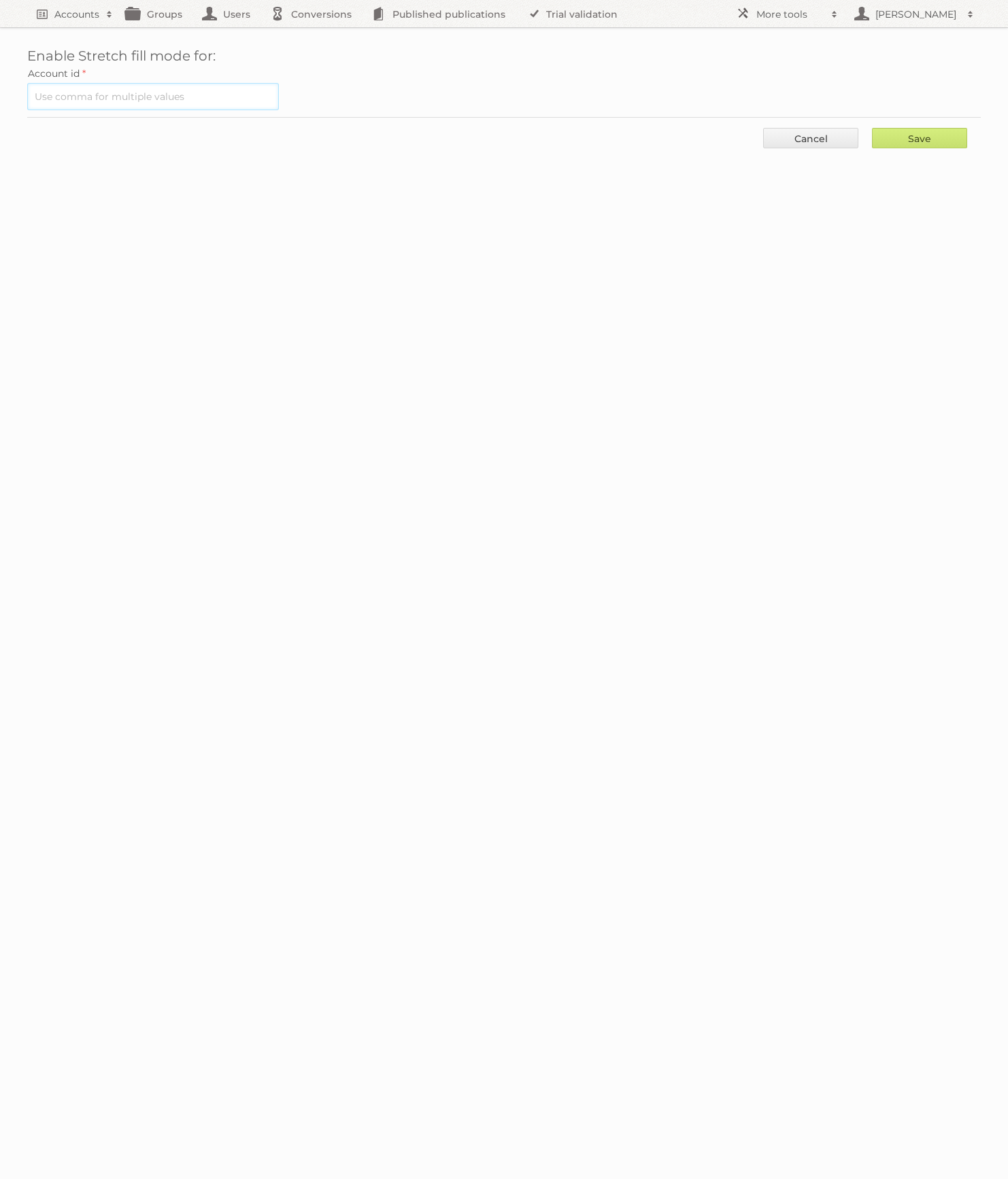
click at [119, 103] on input "text" at bounding box center [153, 97] width 252 height 28
paste input "86367"
type input "86367"
click at [905, 140] on input "Save" at bounding box center [920, 138] width 96 height 20
type input "..."
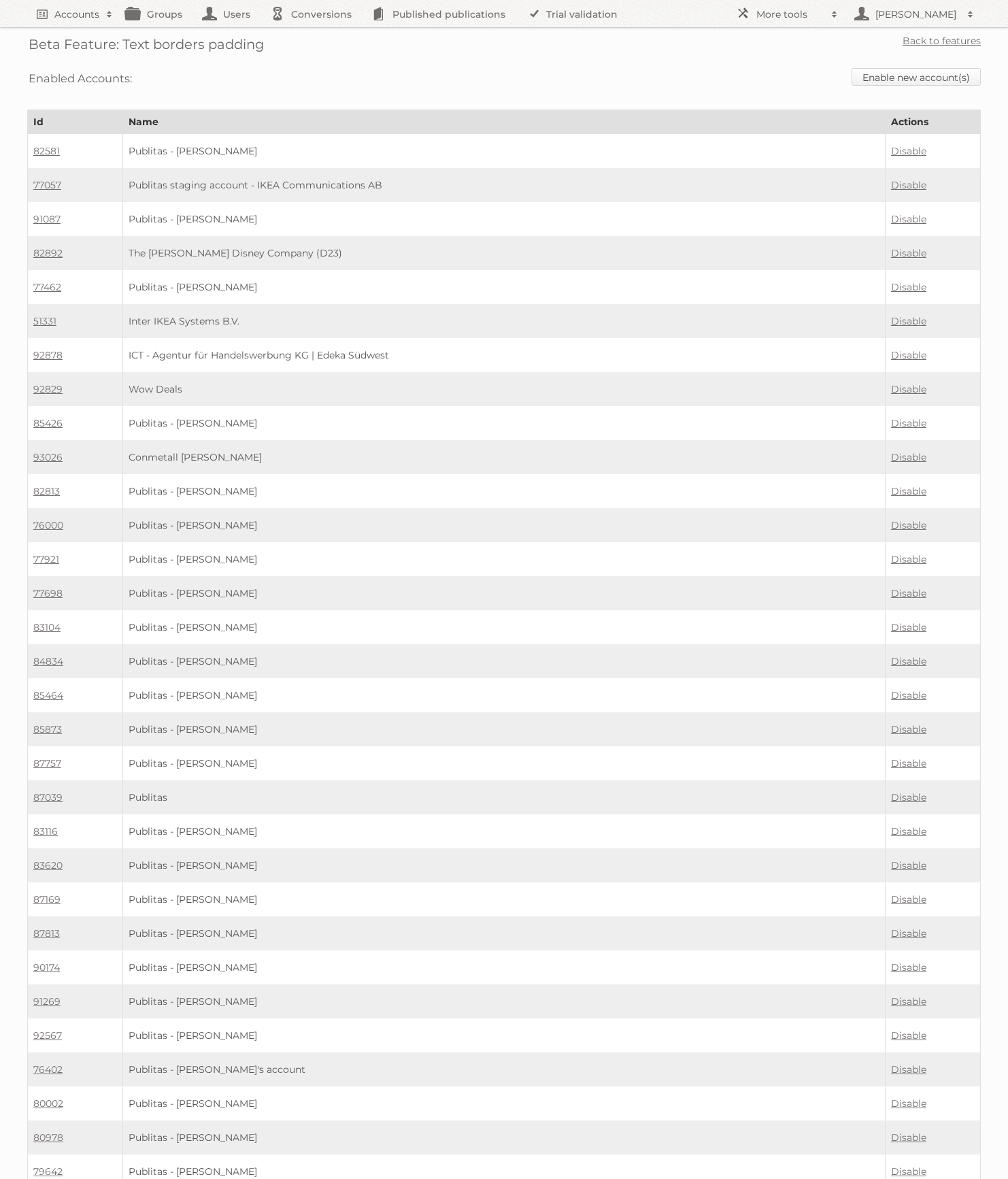
click at [902, 78] on link "Enable new account(s)" at bounding box center [916, 77] width 130 height 17
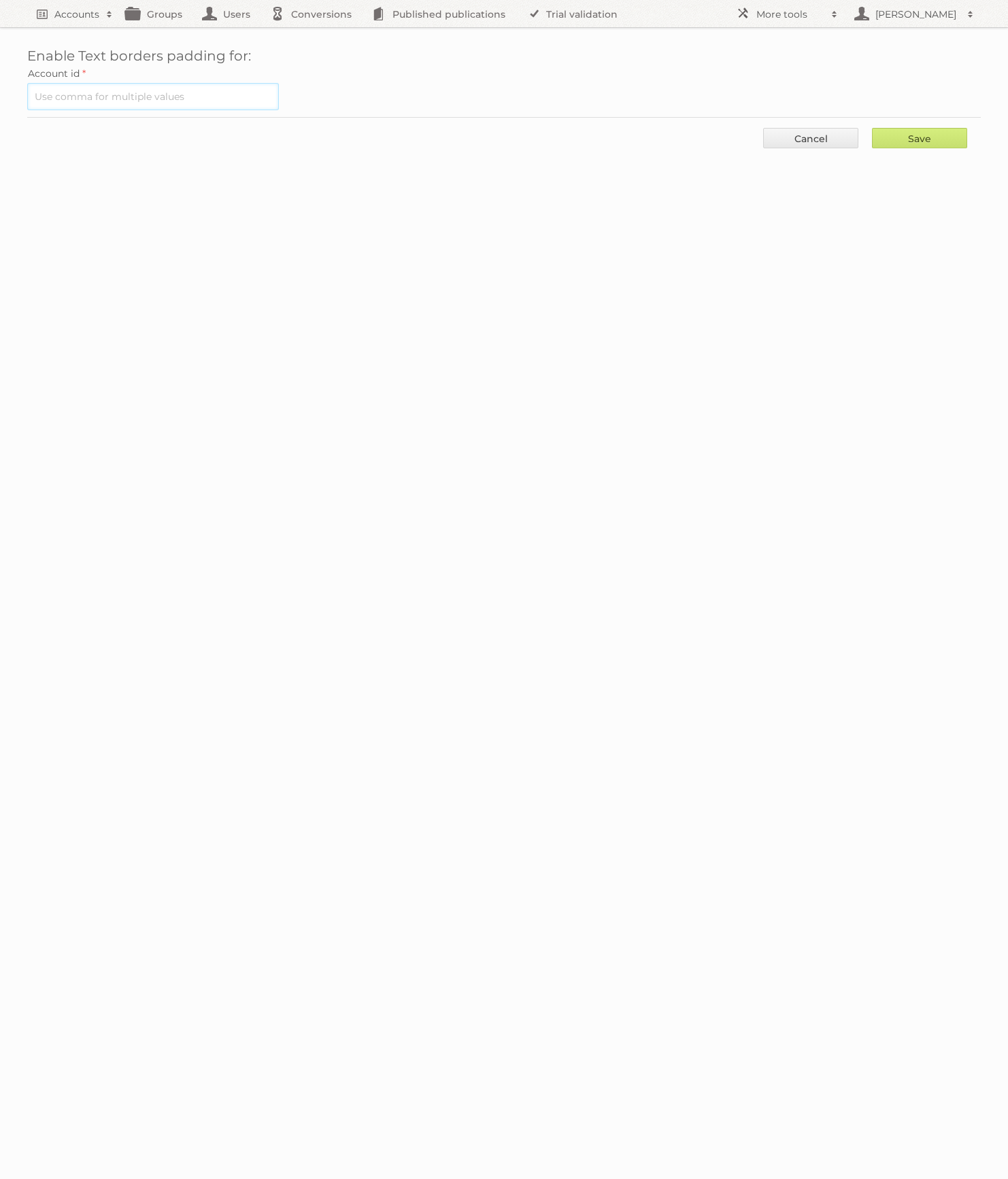
click at [145, 101] on input "text" at bounding box center [153, 97] width 252 height 28
paste input "86367"
type input "86367"
click at [954, 138] on input "Save" at bounding box center [920, 138] width 96 height 20
type input "..."
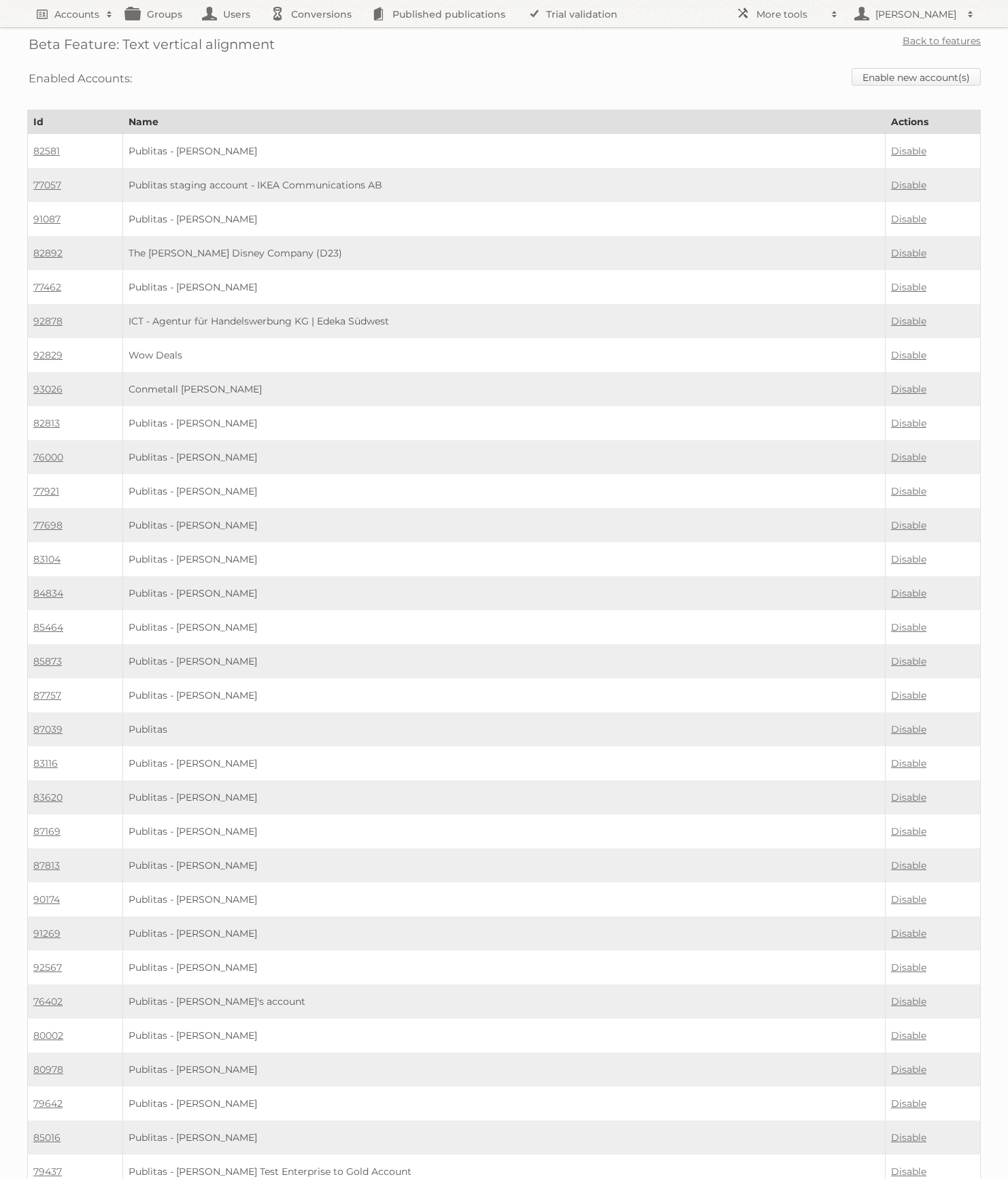
click at [948, 72] on link "Enable new account(s)" at bounding box center [916, 77] width 130 height 17
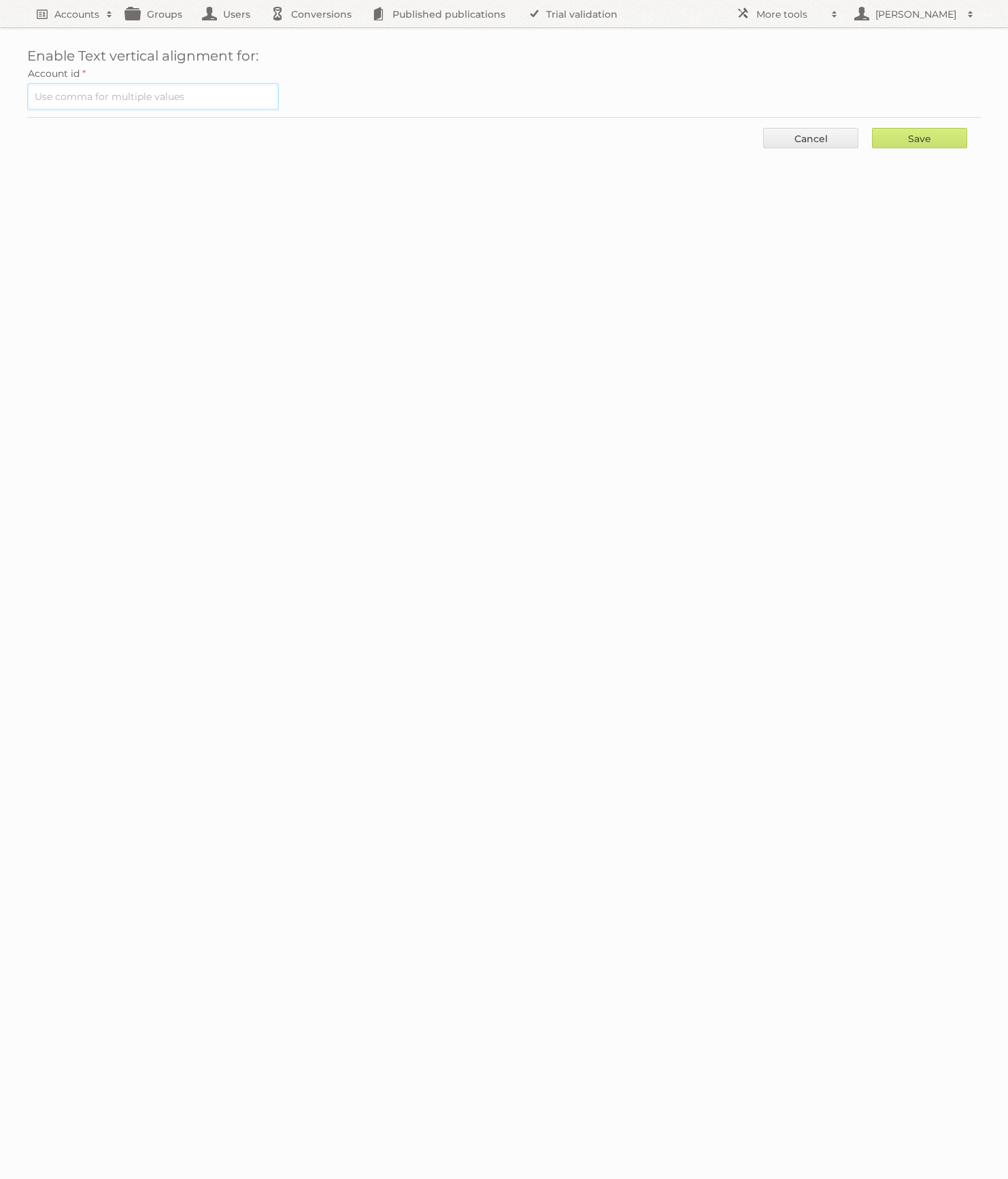
click at [223, 97] on input "text" at bounding box center [153, 97] width 252 height 28
paste input "86367"
type input "86367"
drag, startPoint x: 938, startPoint y: 132, endPoint x: 929, endPoint y: 137, distance: 10.3
click at [937, 132] on input "Save" at bounding box center [920, 138] width 96 height 20
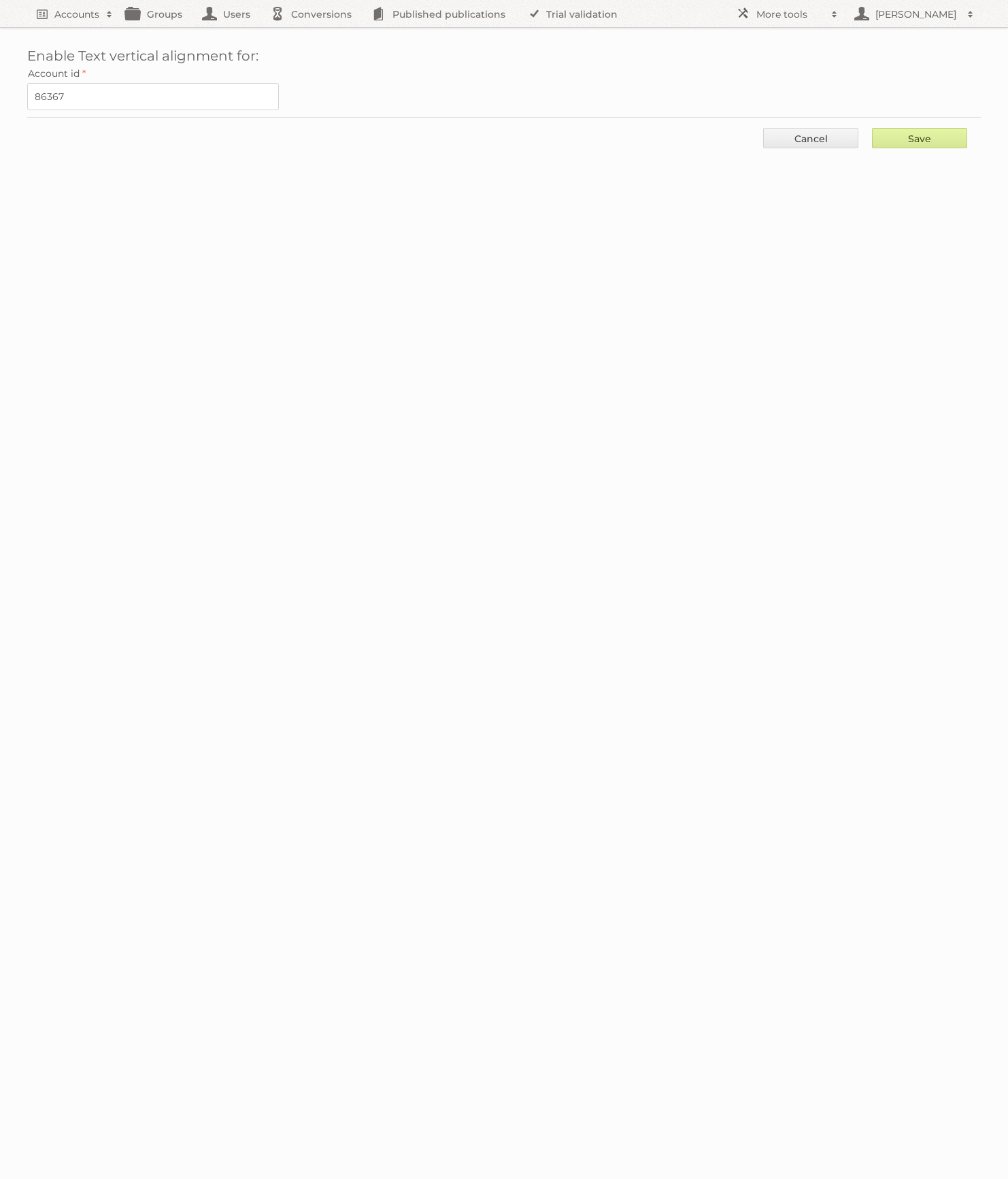
type input "..."
